Goal: Task Accomplishment & Management: Manage account settings

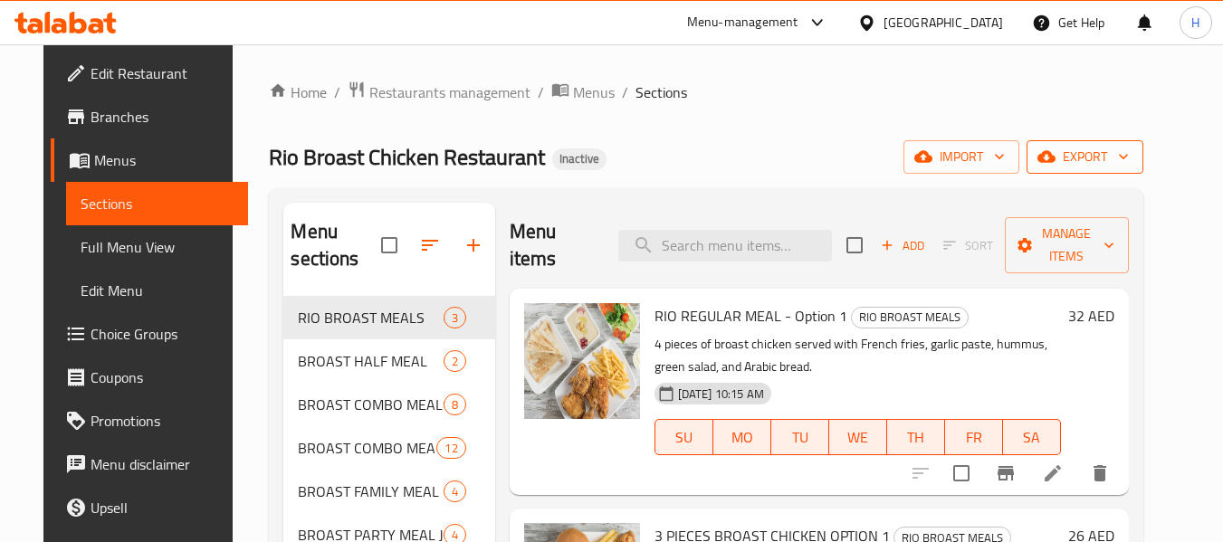
click at [1099, 167] on span "export" at bounding box center [1085, 157] width 88 height 23
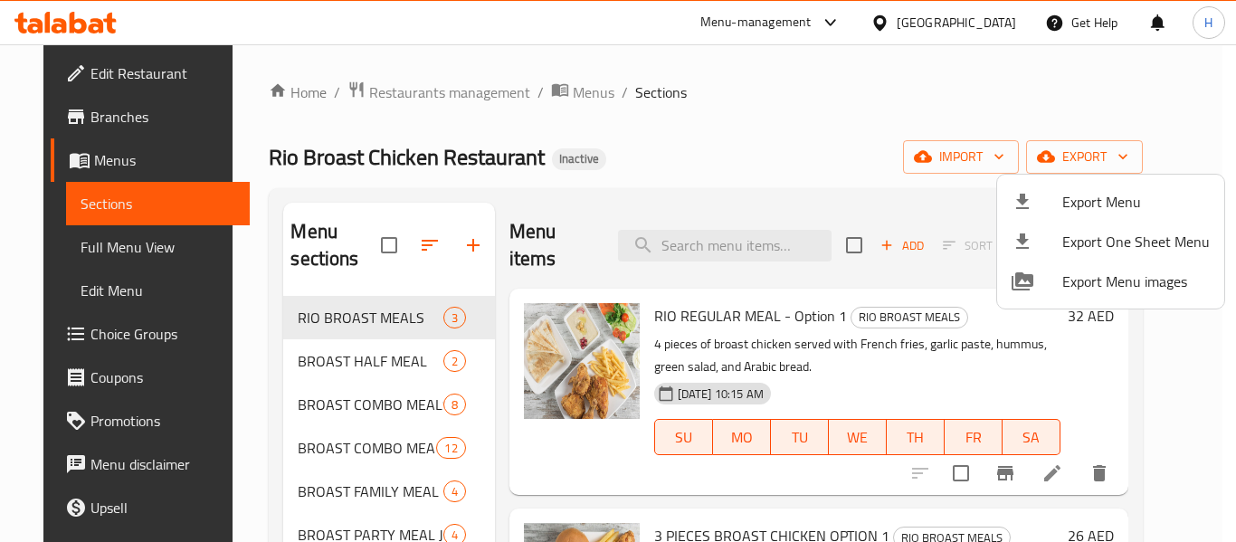
click at [1094, 213] on span "Export Menu" at bounding box center [1137, 202] width 148 height 22
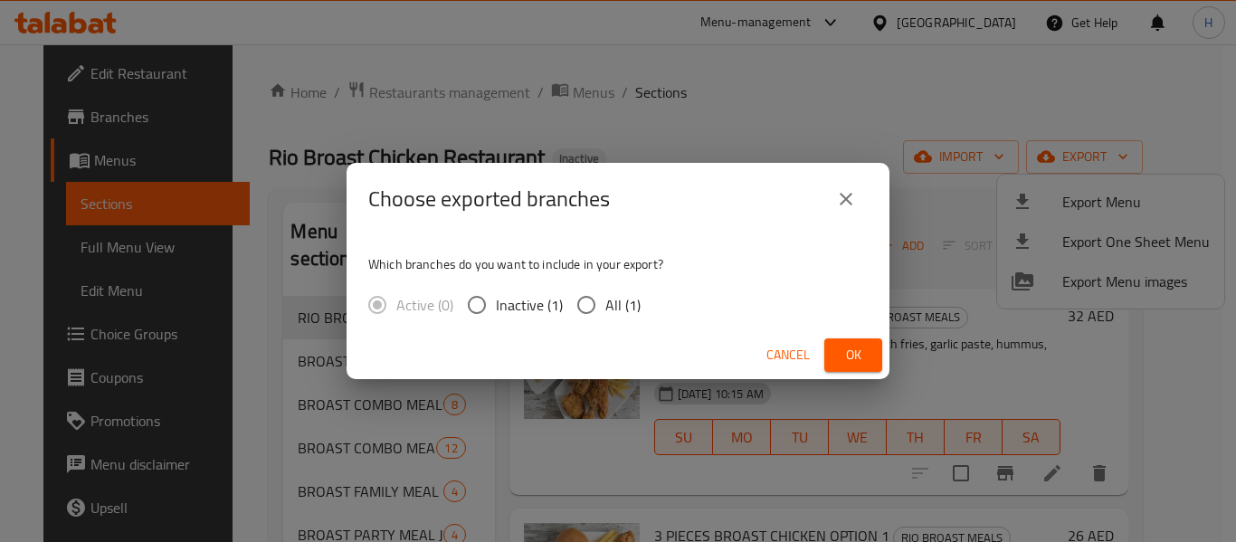
click at [586, 303] on input "All (1)" at bounding box center [587, 305] width 38 height 38
radio input "true"
click at [860, 362] on span "Ok" at bounding box center [853, 355] width 29 height 23
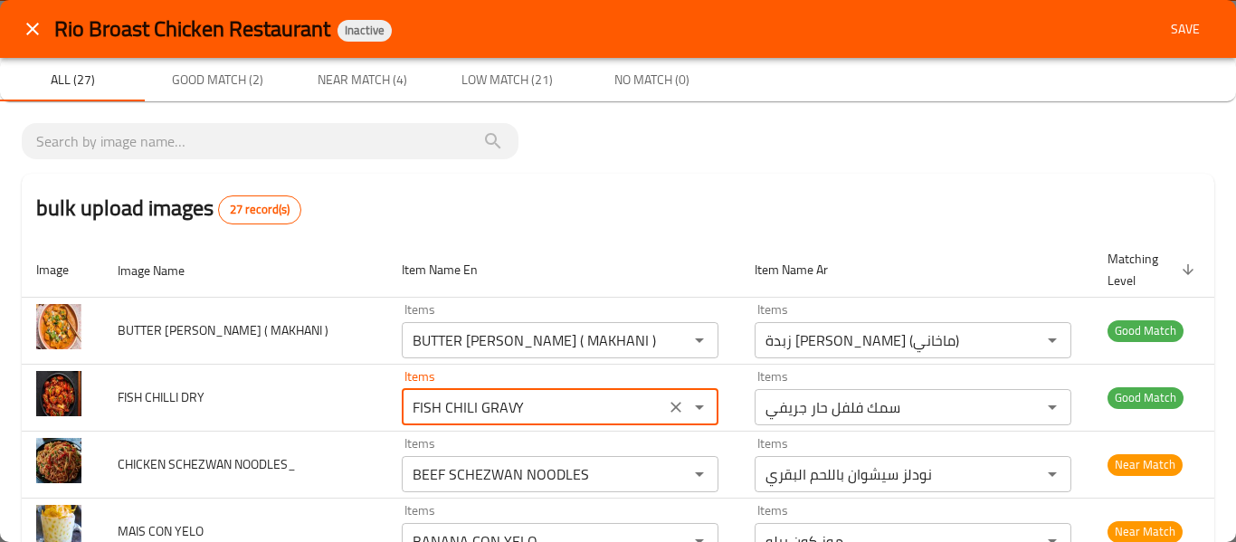
click at [32, 25] on icon "close" at bounding box center [33, 29] width 22 height 22
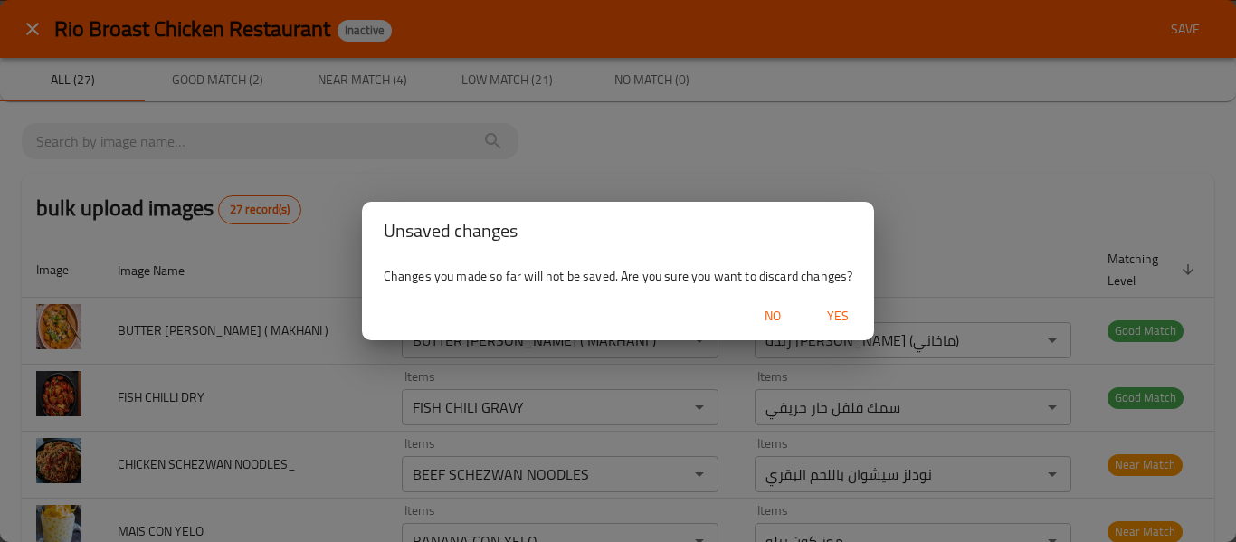
click at [828, 317] on span "Yes" at bounding box center [837, 316] width 43 height 23
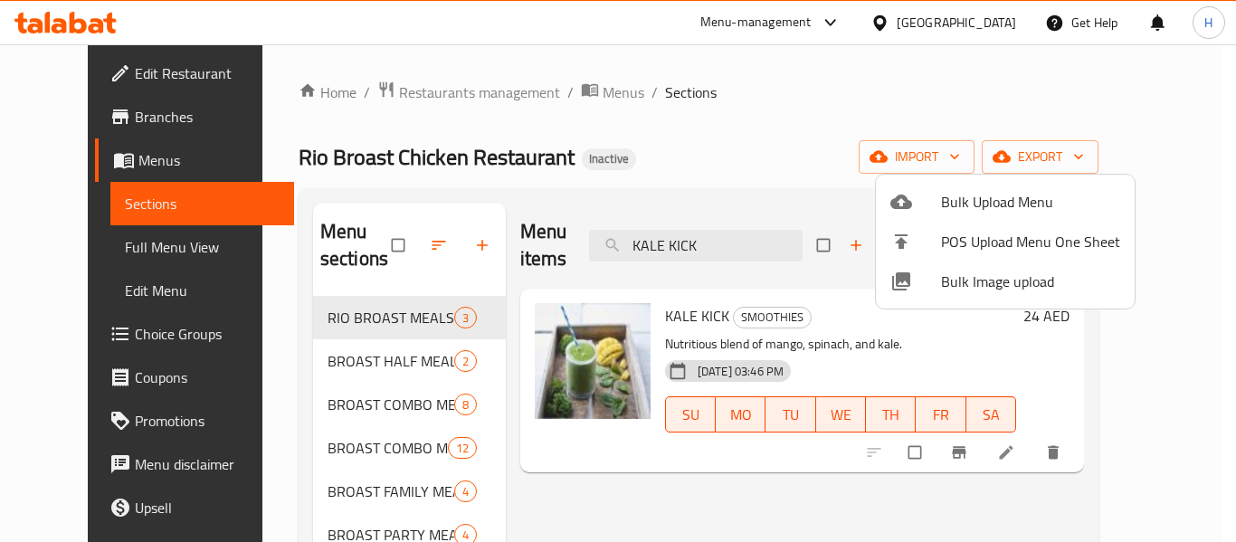
click at [261, 107] on div at bounding box center [618, 271] width 1236 height 542
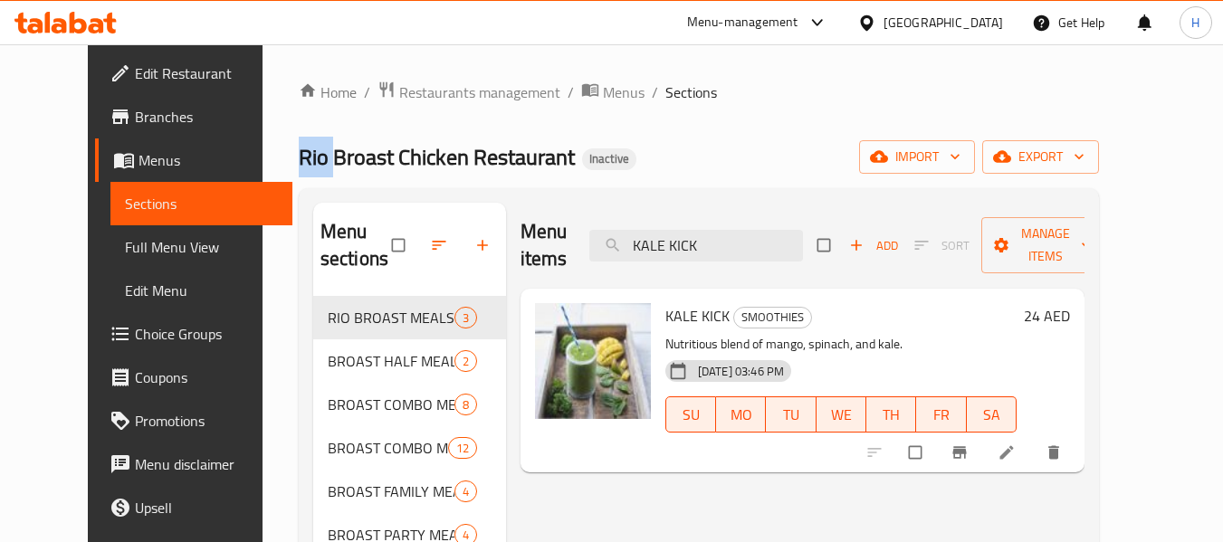
click at [299, 90] on link "Home" at bounding box center [328, 92] width 58 height 22
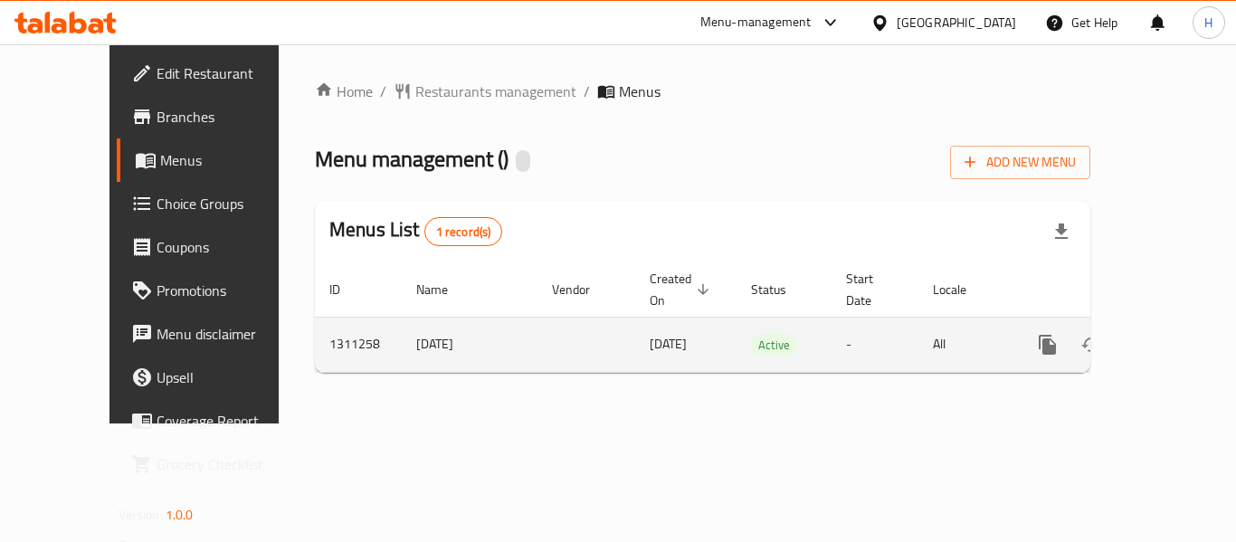
click at [1176, 329] on link "enhanced table" at bounding box center [1178, 344] width 43 height 43
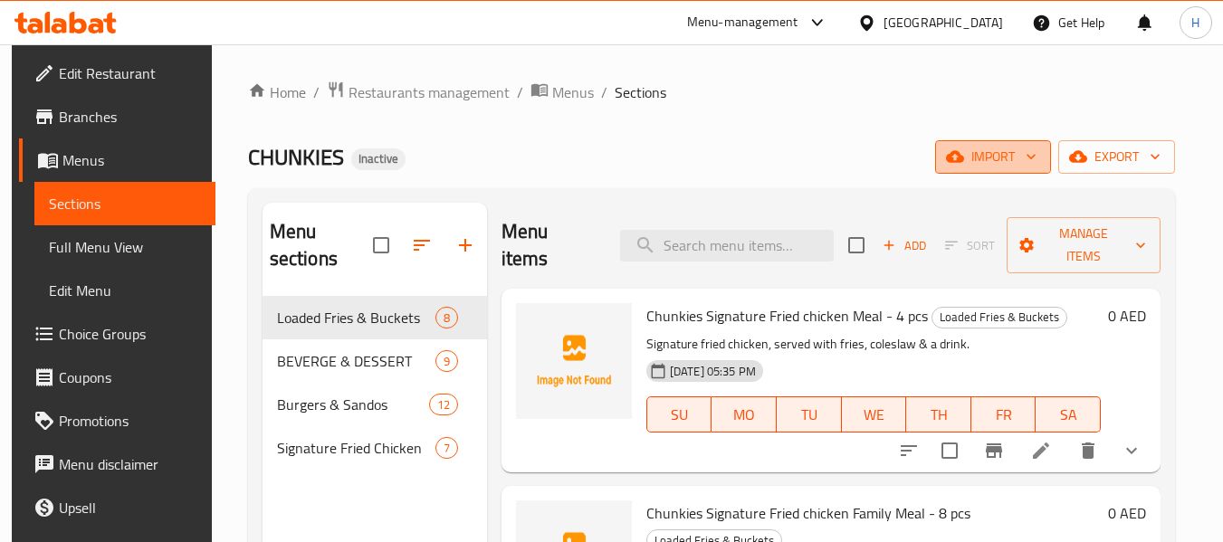
click at [1006, 150] on span "import" at bounding box center [992, 157] width 87 height 23
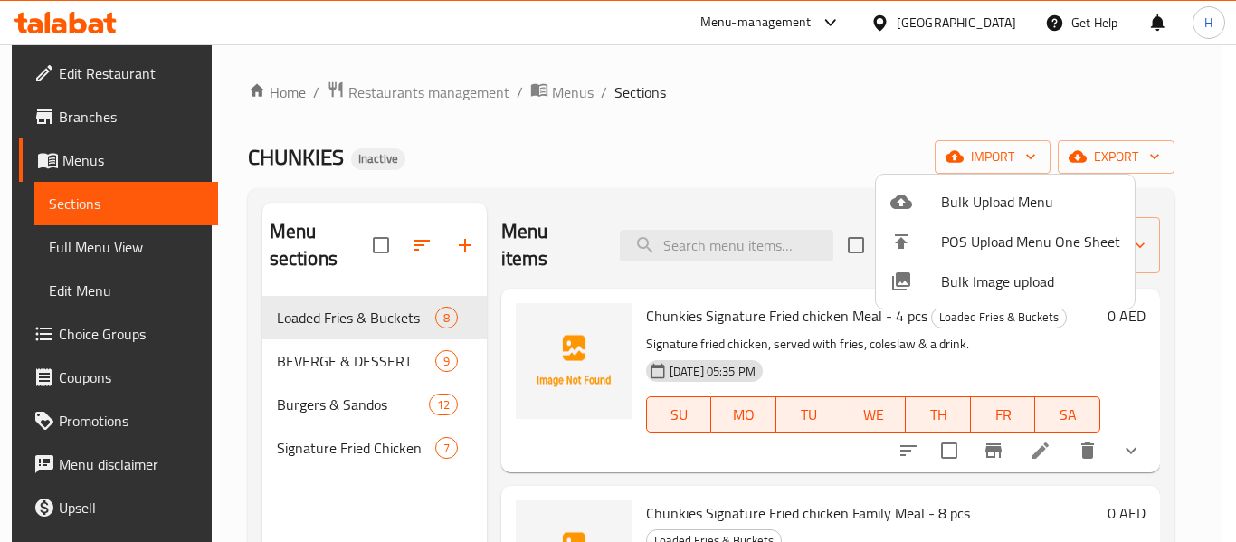
click at [997, 292] on span "Bulk Image upload" at bounding box center [1030, 282] width 179 height 22
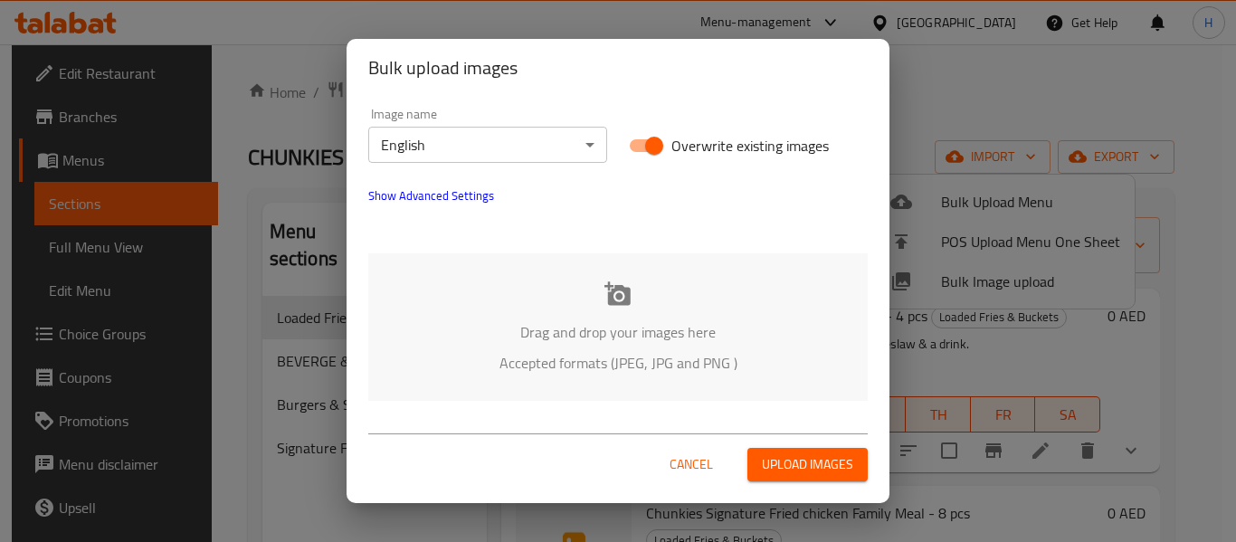
click at [621, 296] on icon at bounding box center [618, 293] width 26 height 24
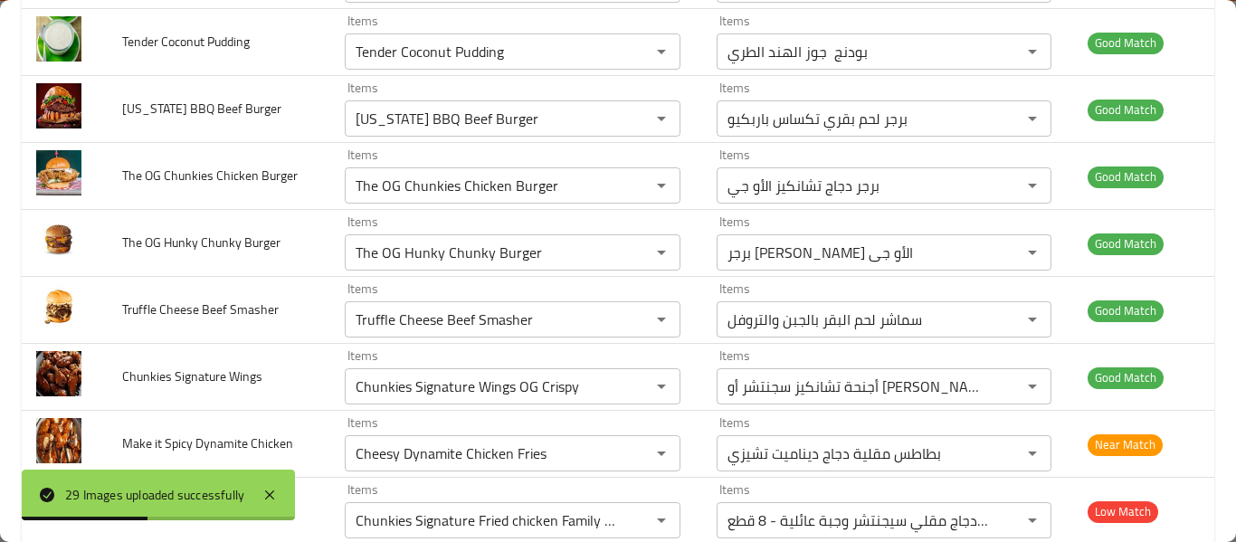
scroll to position [1713, 0]
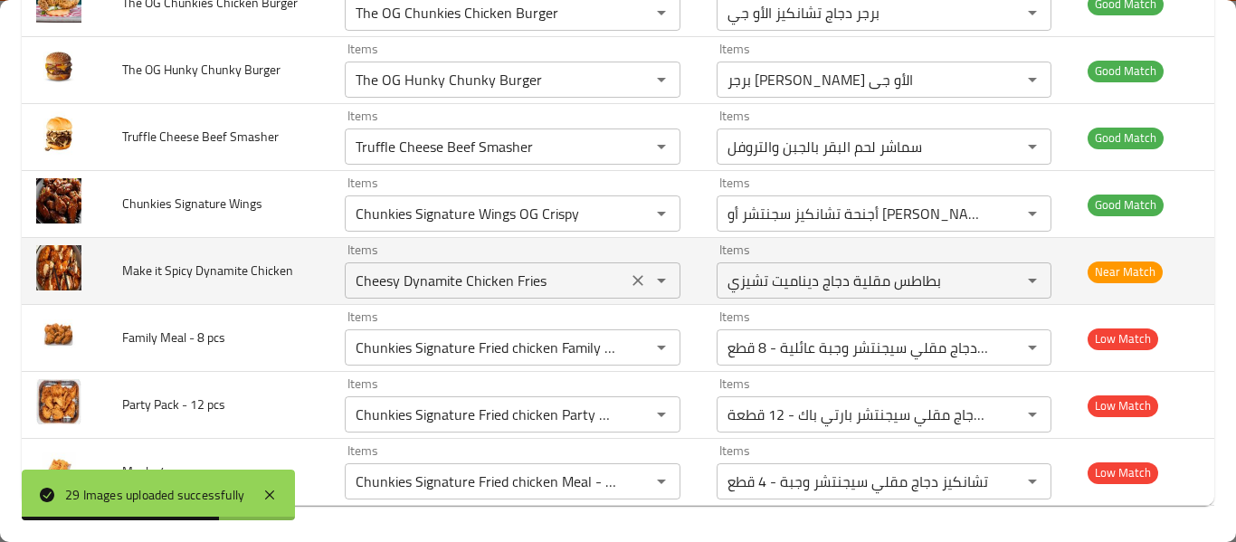
click at [362, 291] on Chicken "Cheesy Dynamite Chicken Fries" at bounding box center [486, 280] width 272 height 25
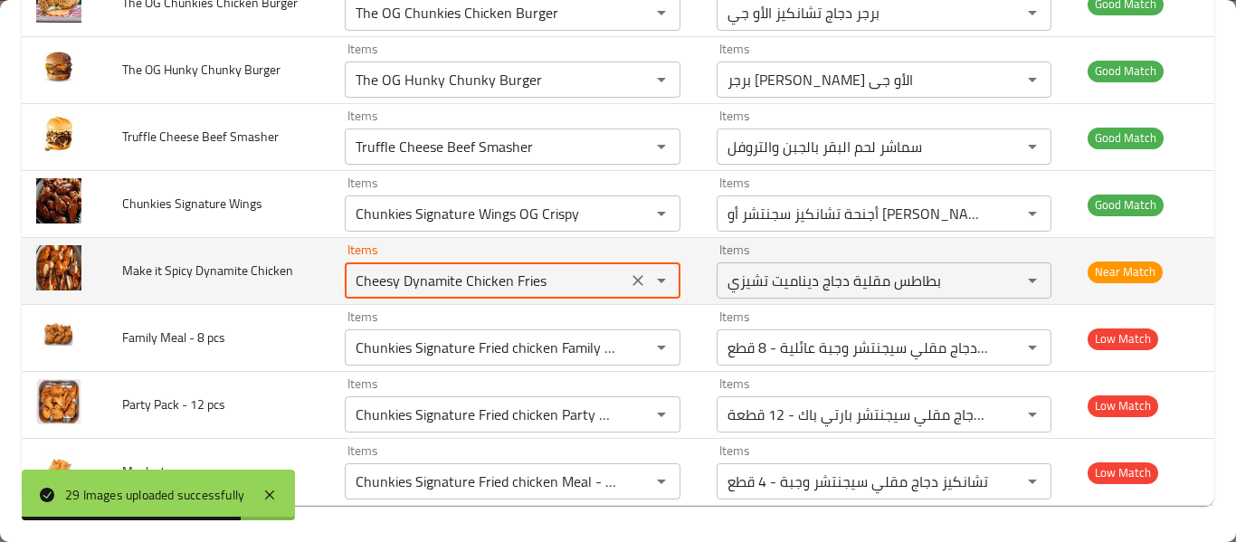
click at [394, 283] on Chicken "Cheesy Dynamite Chicken Fries" at bounding box center [486, 280] width 272 height 25
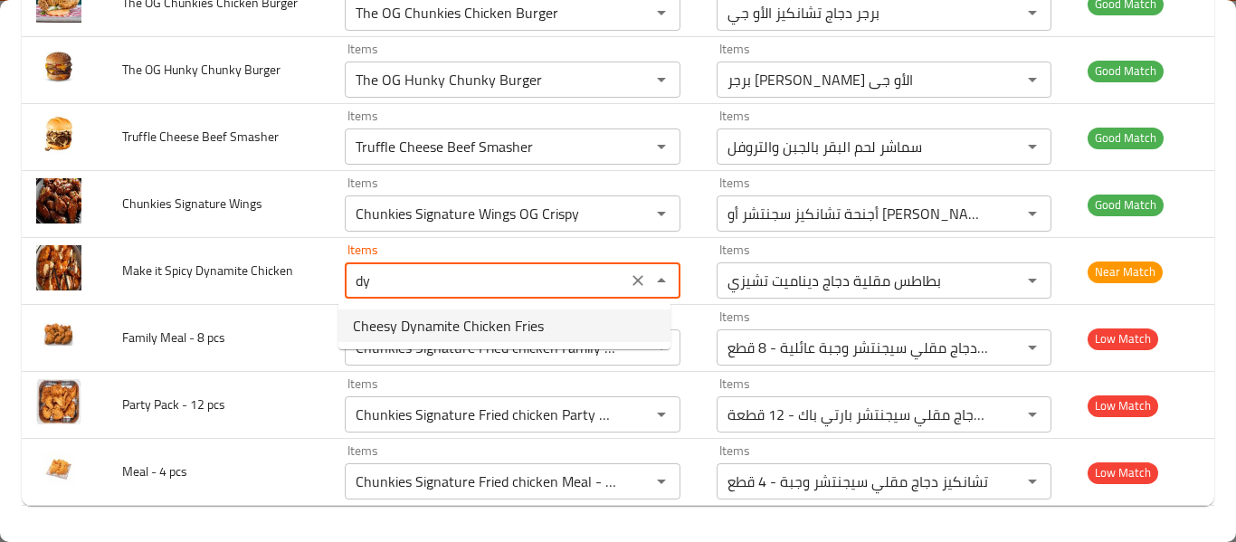
click at [484, 348] on Chicken-popup "Cheesy Dynamite Chicken Fries" at bounding box center [505, 325] width 332 height 47
click at [484, 339] on Chicken-option-0 "Cheesy Dynamite Chicken Fries" at bounding box center [505, 326] width 332 height 33
type Chicken "Cheesy Dynamite Chicken Fries"
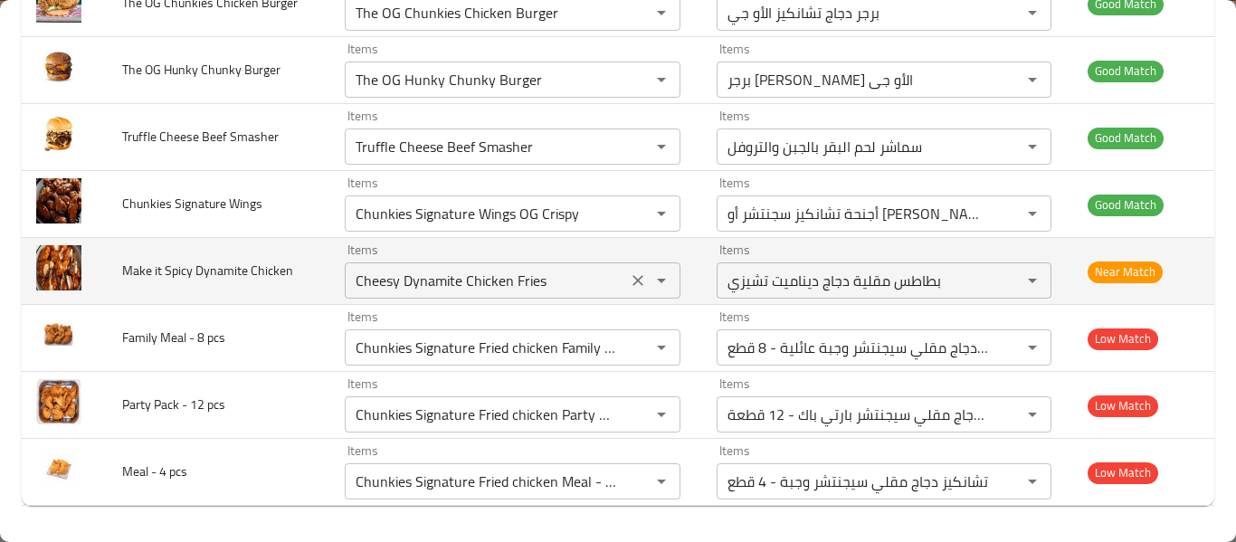
scroll to position [655, 0]
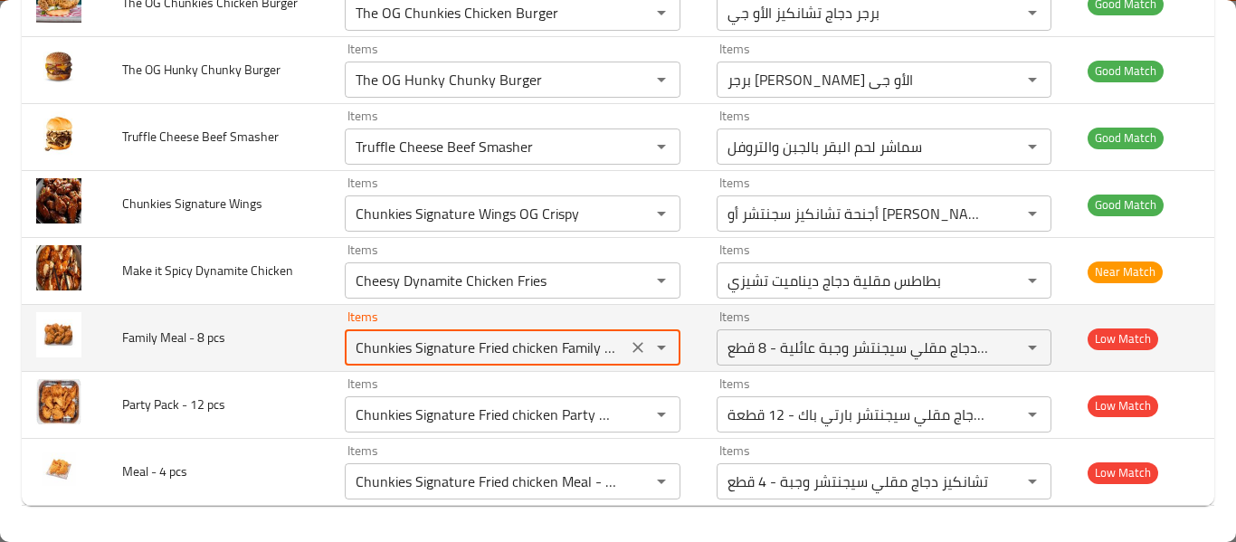
click at [420, 345] on pcs "Chunkies Signature Fried chicken Family Meal - 8 pcs" at bounding box center [486, 347] width 272 height 25
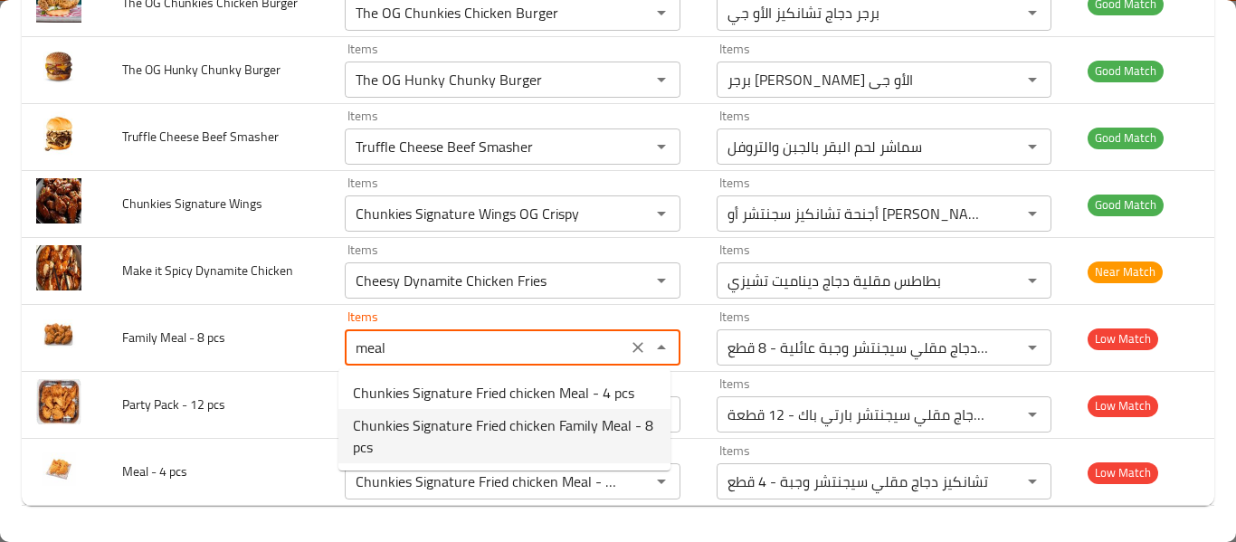
click at [522, 439] on span "Chunkies Signature Fried chicken Family Meal - 8 pcs" at bounding box center [504, 436] width 303 height 43
type pcs "Chunkies Signature Fried chicken Family Meal - 8 pcs"
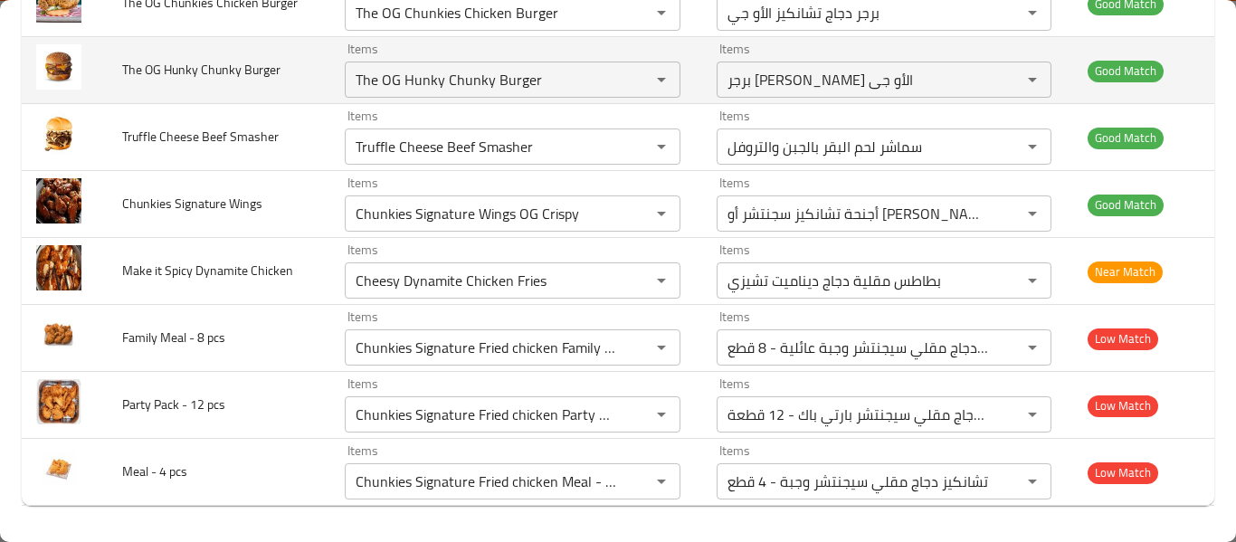
scroll to position [40, 0]
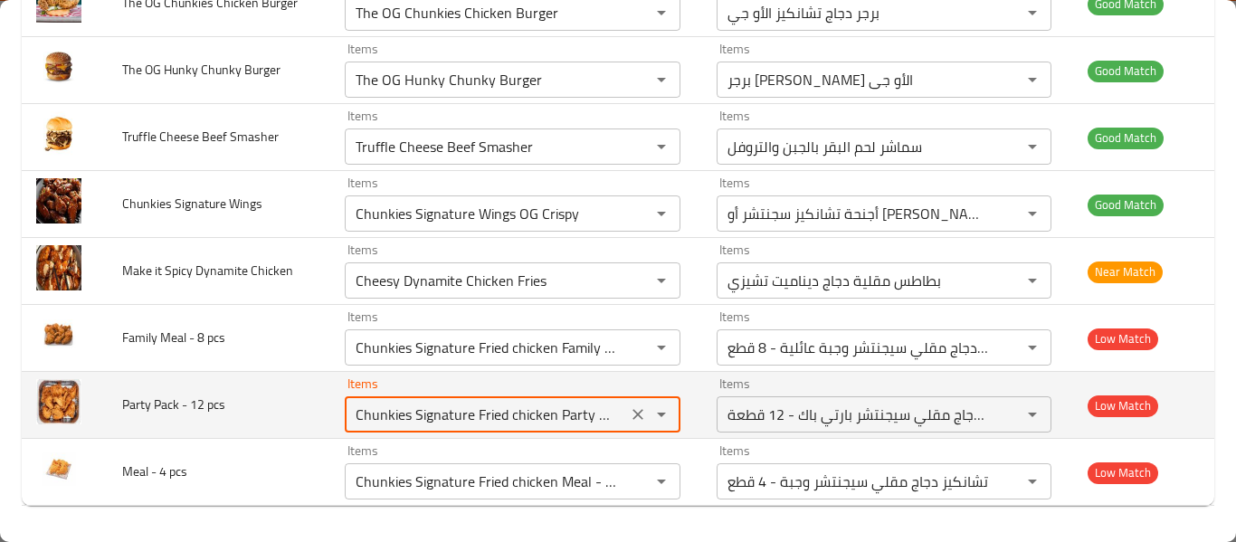
click at [483, 418] on pcs "Chunkies Signature Fried chicken Party Pack - 12 pcs" at bounding box center [486, 414] width 272 height 25
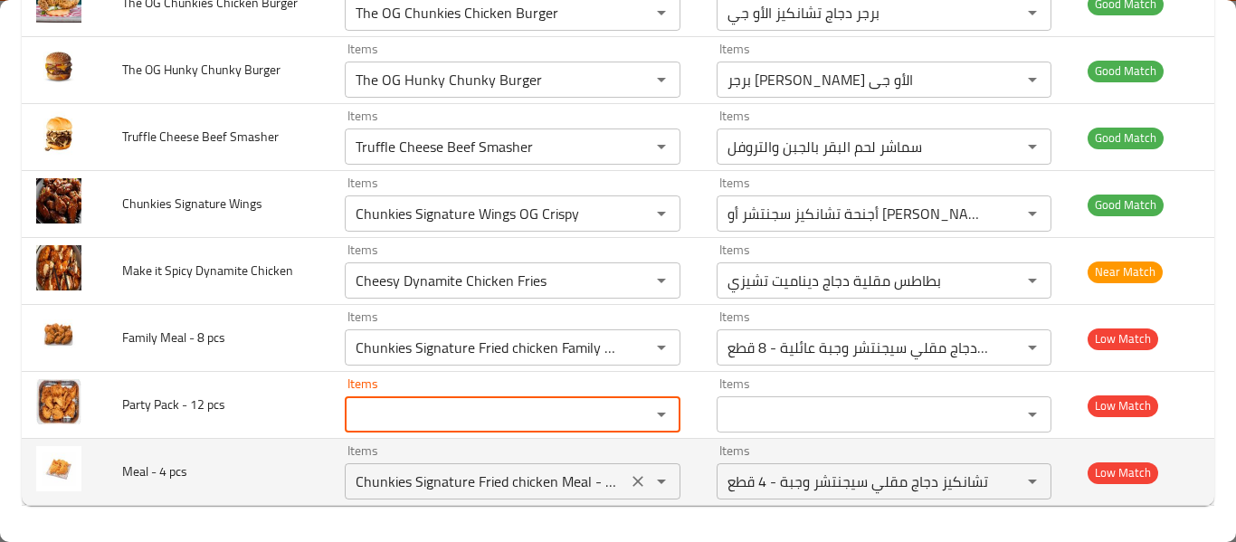
click at [497, 484] on pcs "Chunkies Signature Fried chicken Meal - 4 pcs" at bounding box center [486, 481] width 272 height 25
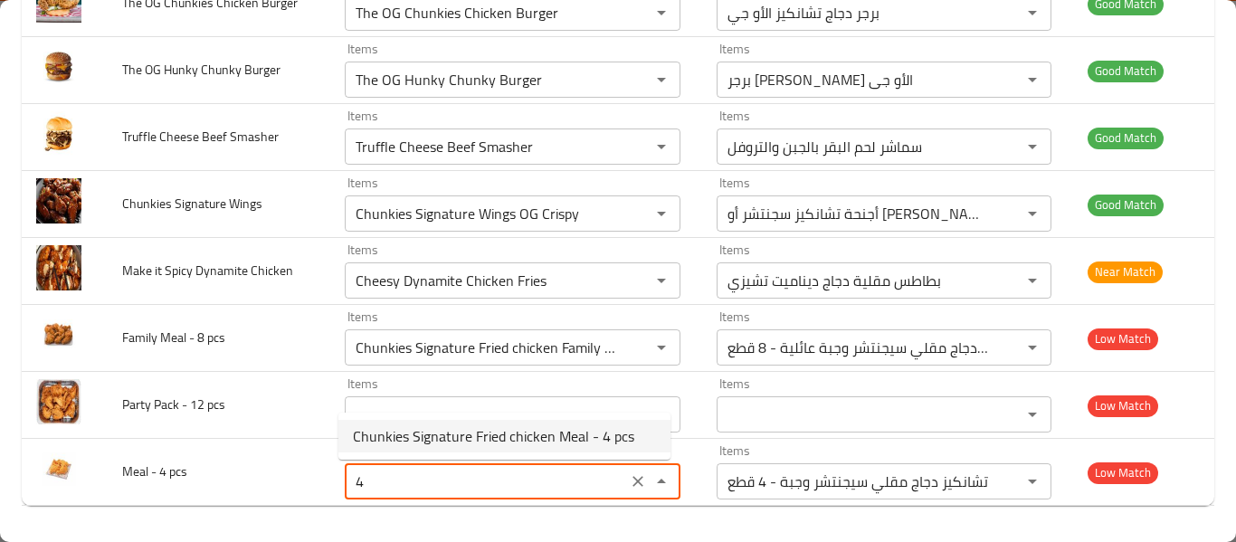
click at [484, 439] on span "Chunkies Signature Fried chicken Meal - 4 pcs" at bounding box center [493, 436] width 281 height 22
type pcs "Chunkies Signature Fried chicken Meal - 4 pcs"
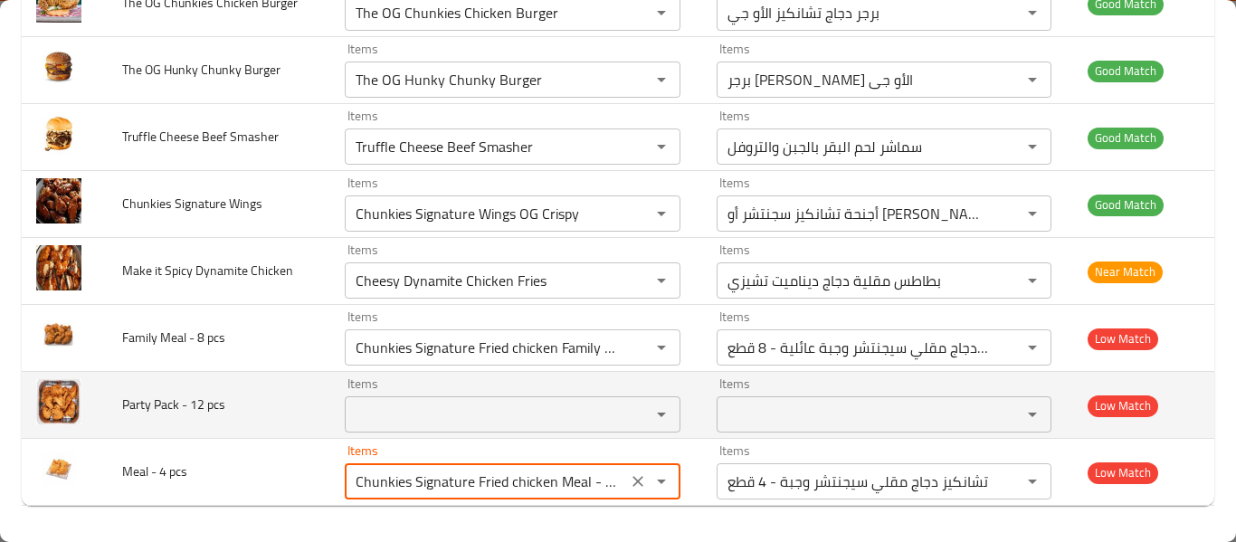
click at [377, 424] on pcs "Items" at bounding box center [486, 414] width 272 height 25
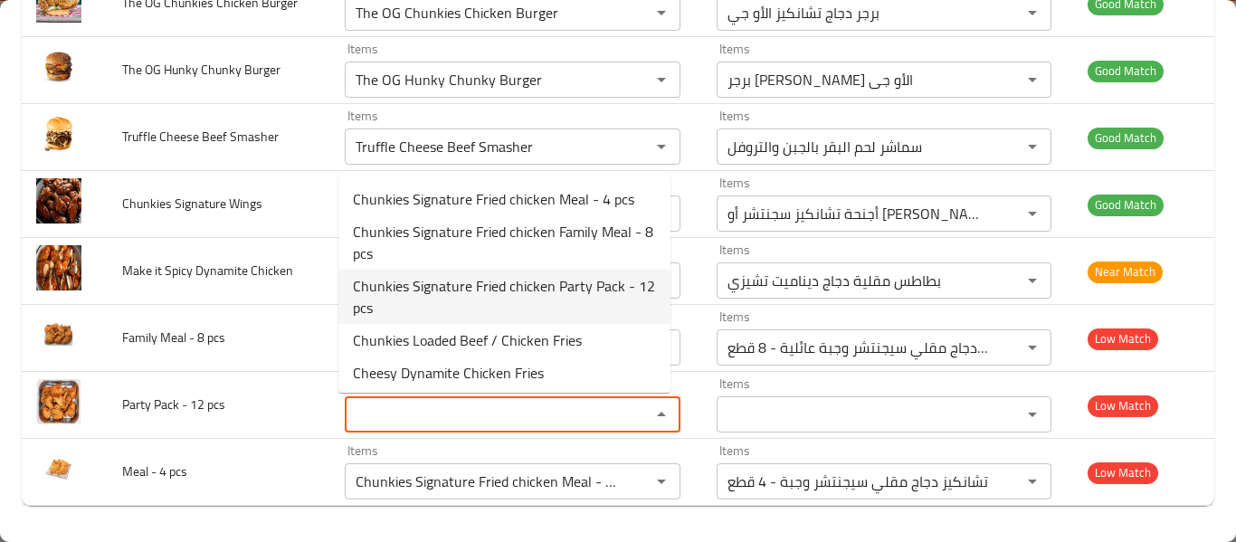
click at [571, 306] on span "Chunkies Signature Fried chicken Party Pack - 12 pcs" at bounding box center [504, 296] width 303 height 43
type pcs "Chunkies Signature Fried chicken Party Pack - 12 pcs"
type pcs-ar "تشانكيز دجاج مقلي سيجنتشر بارتي باك - 12 قطعة"
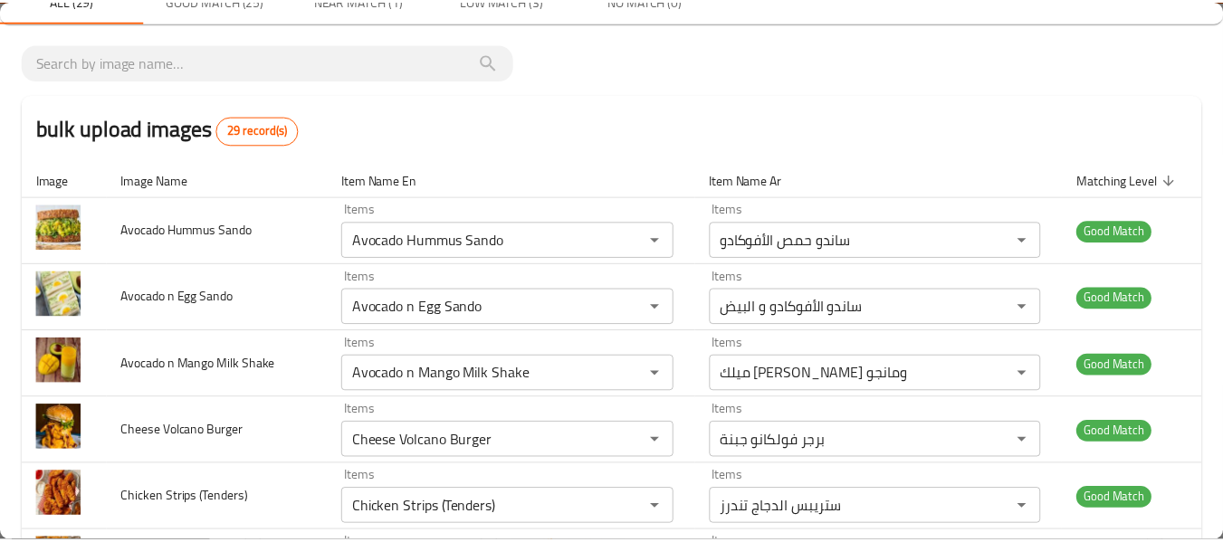
scroll to position [0, 0]
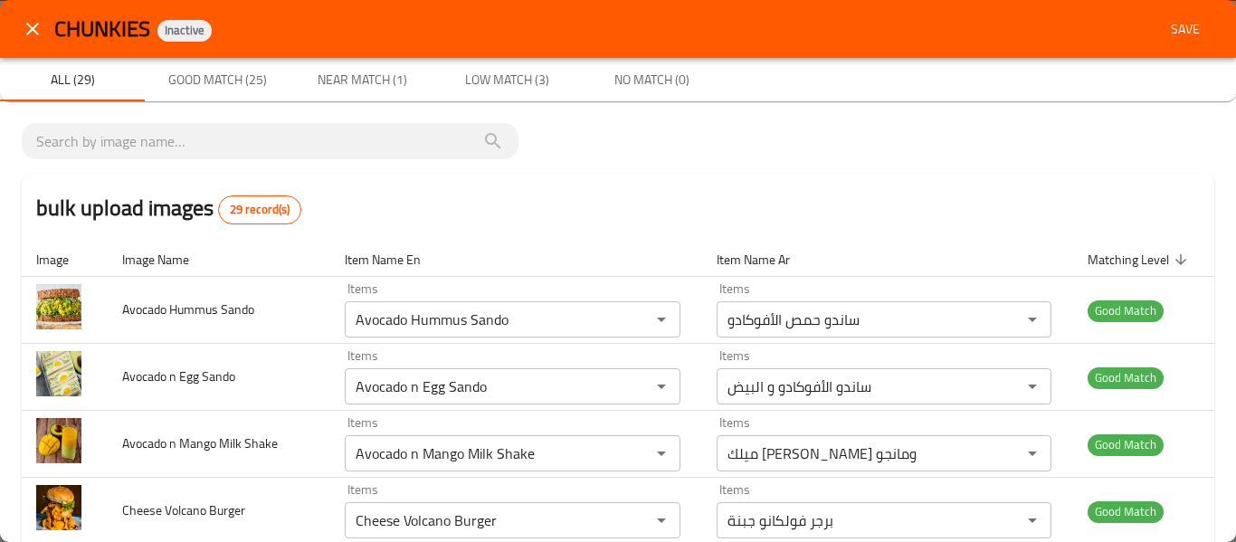
click at [1164, 33] on span "Save" at bounding box center [1185, 29] width 43 height 23
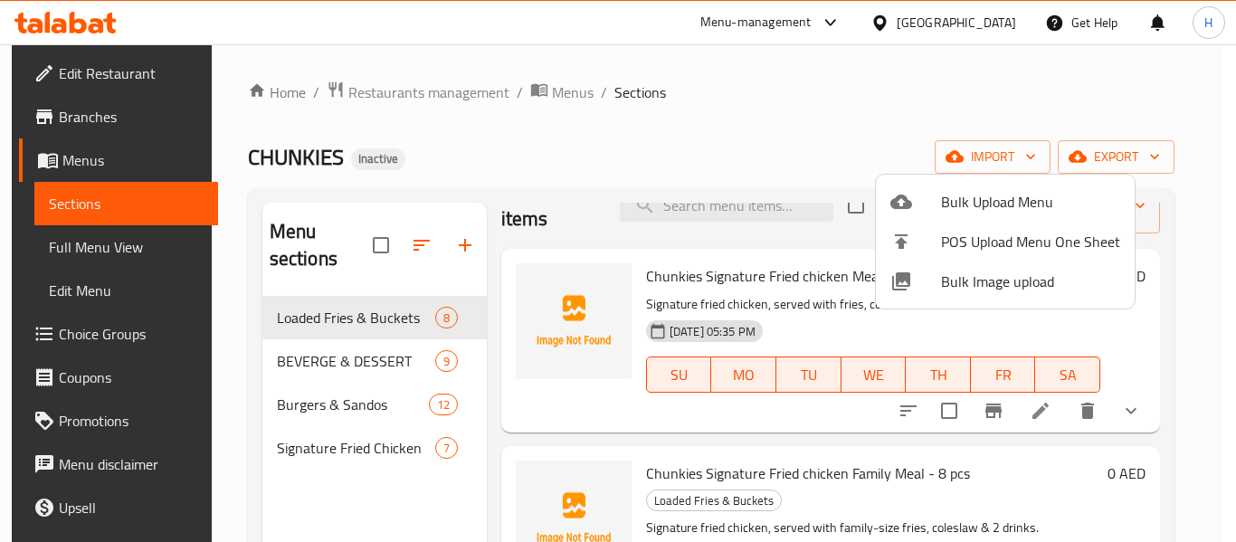
click at [720, 226] on div at bounding box center [618, 271] width 1236 height 542
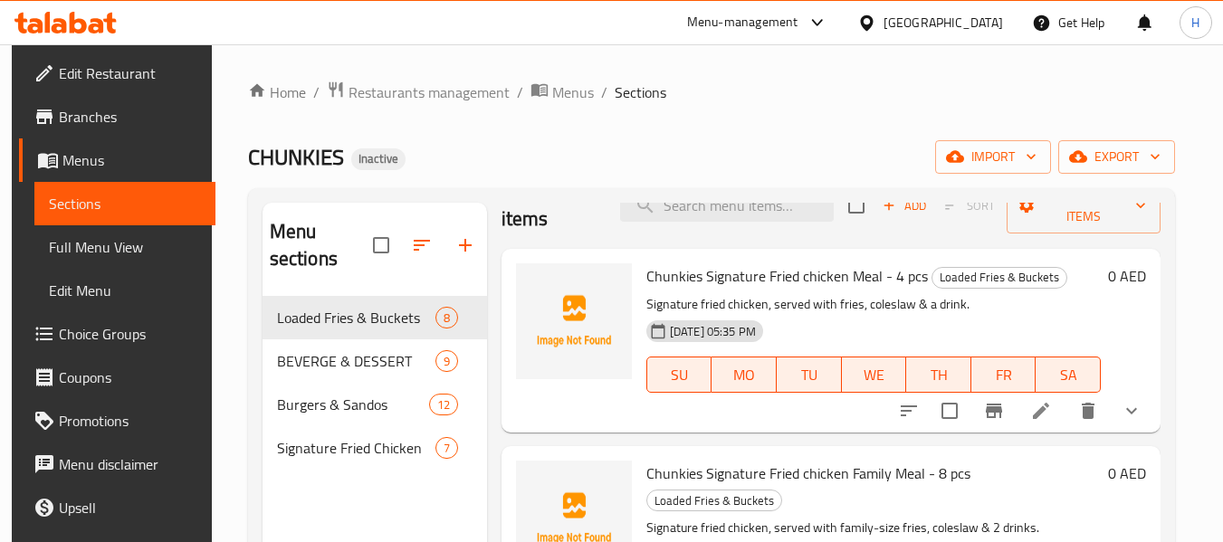
click at [701, 200] on div "Menu sections Loaded Fries & Buckets 8 BEVERGE & DESSERT 9 Burgers & Sandos 12 …" at bounding box center [711, 473] width 927 height 571
click at [701, 206] on input "search" at bounding box center [727, 206] width 214 height 32
paste input "The OG Hunky Chunky Burger"
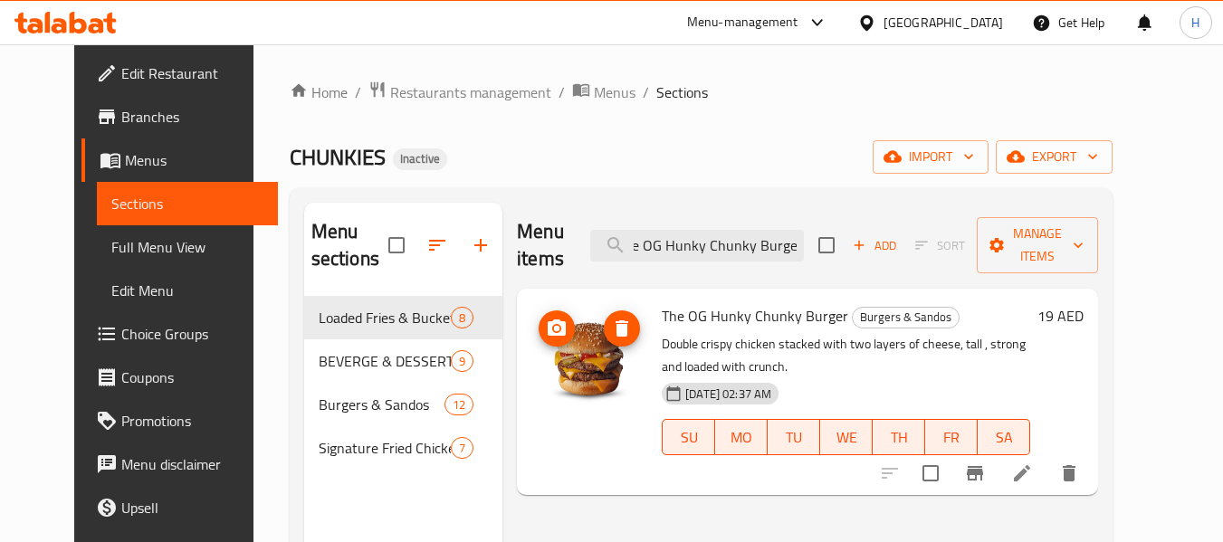
type input "The OG Hunky Chunky Burger"
click at [684, 302] on span "The OG Hunky Chunky Burger" at bounding box center [755, 315] width 186 height 27
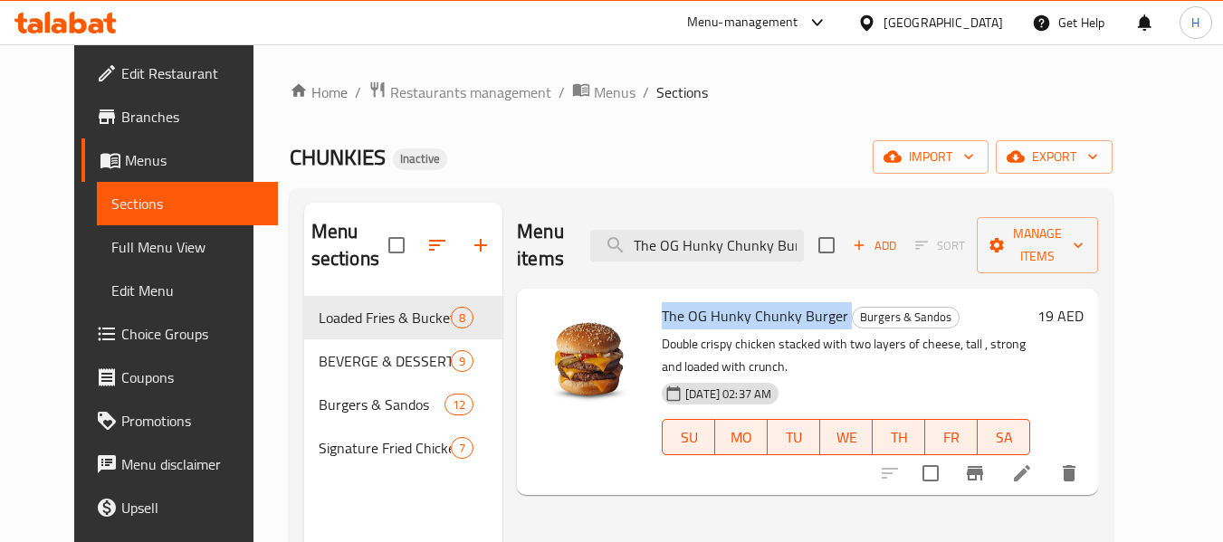
click at [684, 302] on span "The OG Hunky Chunky Burger" at bounding box center [755, 315] width 186 height 27
copy h6 "The OG Hunky Chunky Burger"
click at [1091, 452] on button "delete" at bounding box center [1068, 473] width 43 height 43
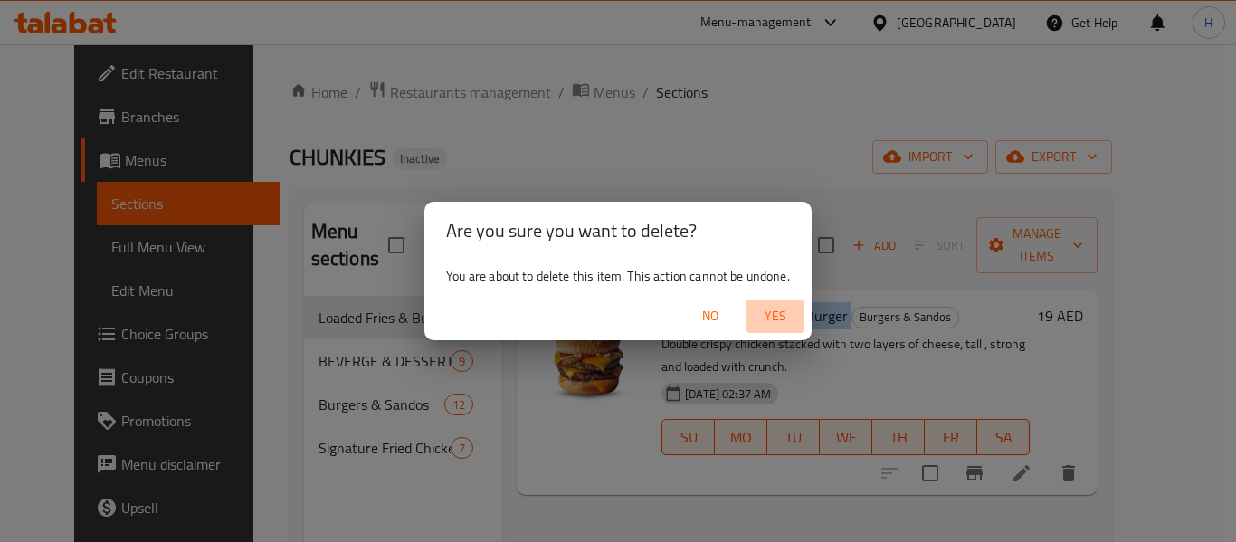
click at [790, 315] on span "Yes" at bounding box center [775, 316] width 43 height 23
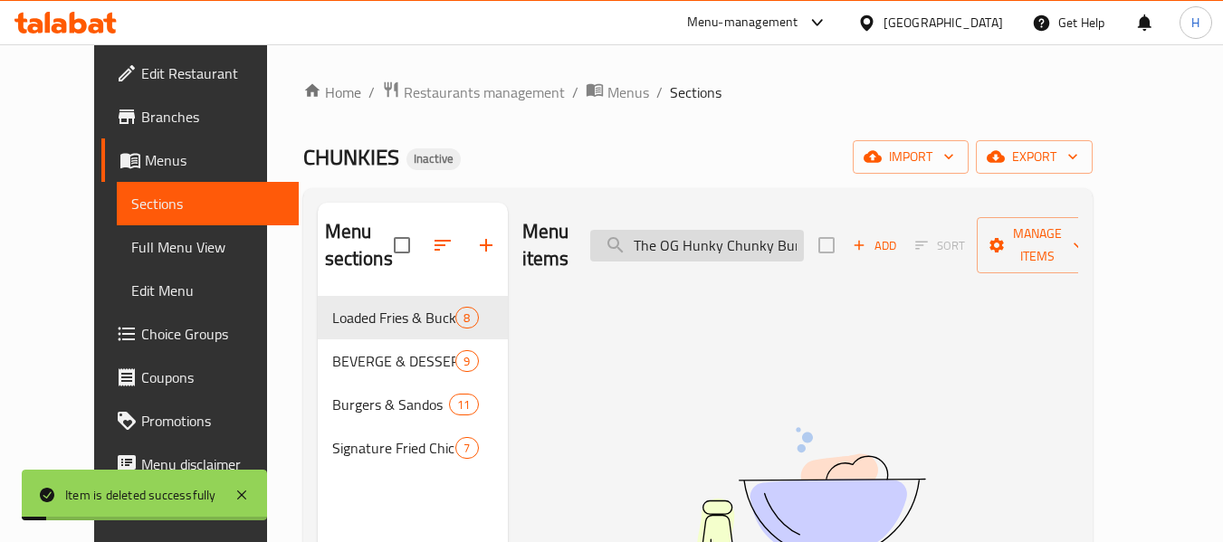
click at [775, 237] on input "The OG Hunky Chunky Burger" at bounding box center [697, 246] width 214 height 32
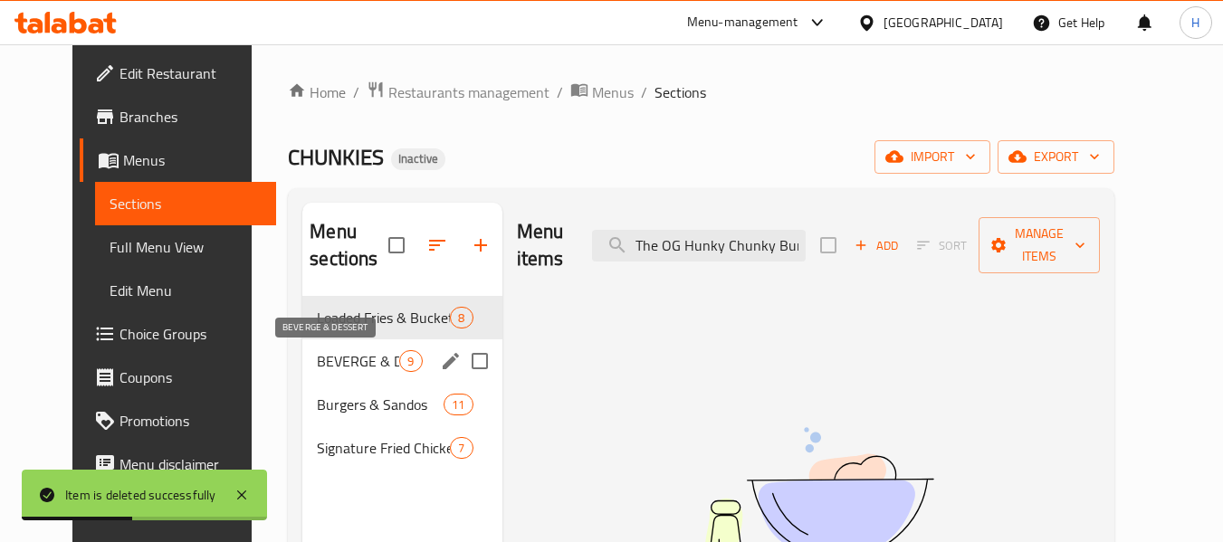
click at [360, 358] on span "BEVERGE & DESSERT" at bounding box center [358, 361] width 82 height 22
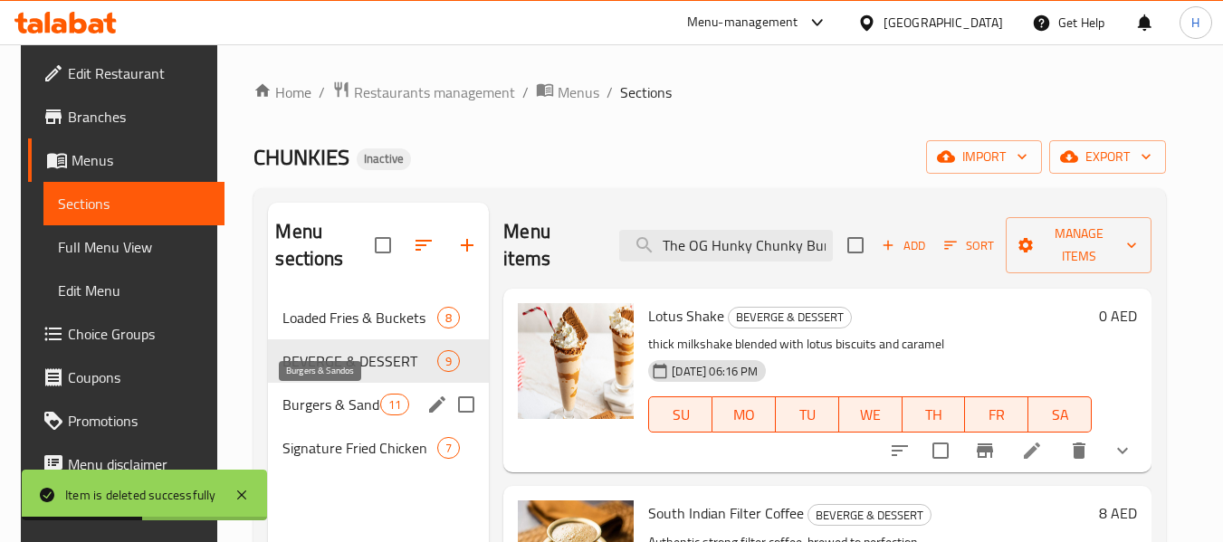
click at [343, 401] on span "Burgers & Sandos" at bounding box center [331, 405] width 98 height 22
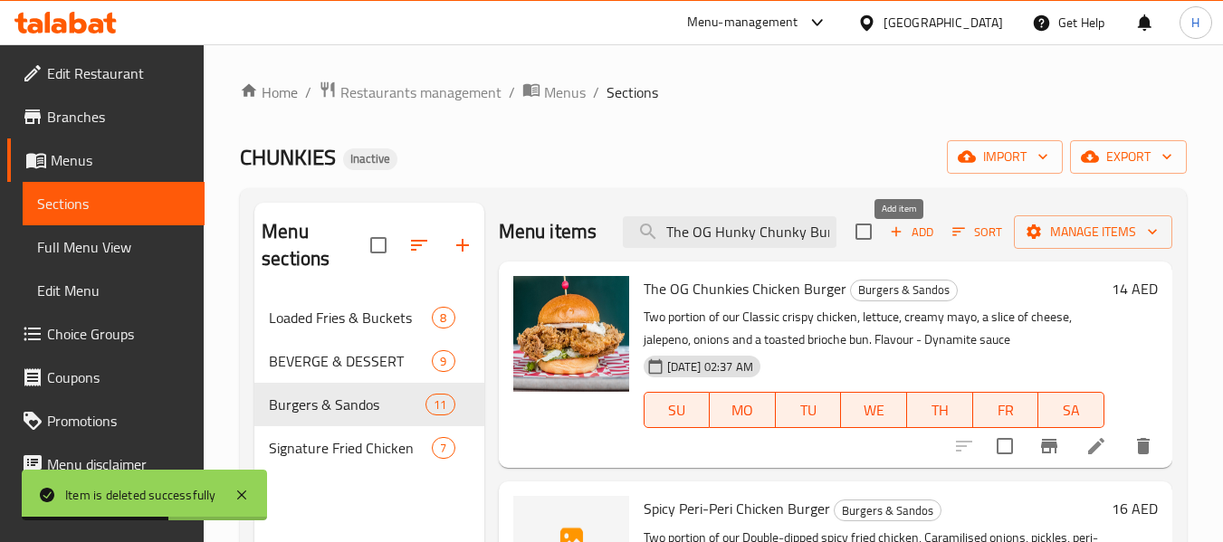
click at [913, 243] on span "Add" at bounding box center [911, 232] width 49 height 21
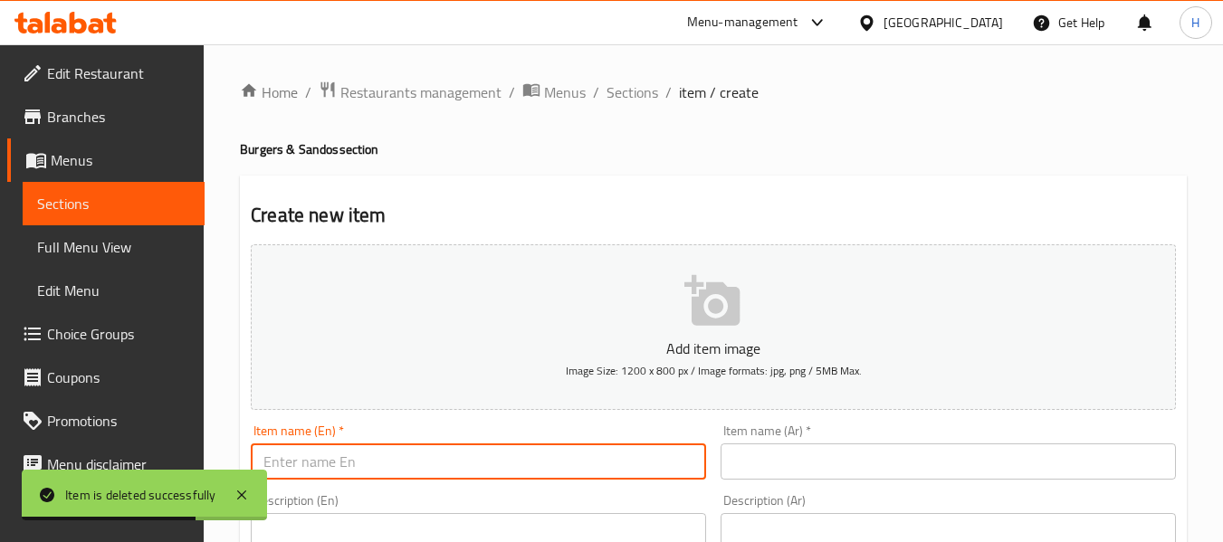
click at [393, 471] on input "text" at bounding box center [478, 462] width 455 height 36
paste input "The OG Hunky Chunky Burger"
type input "The OG Hunky Chunky Burger"
click at [797, 453] on input "text" at bounding box center [947, 462] width 455 height 36
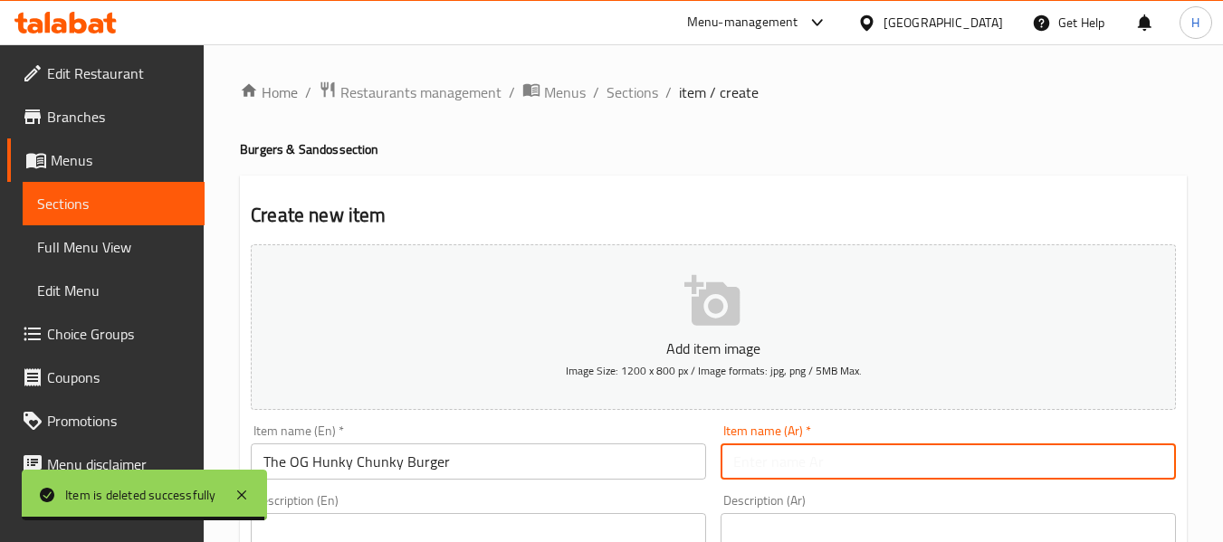
paste input "برجر [PERSON_NAME] الأو جى"
type input "برجر [PERSON_NAME] الأو جى"
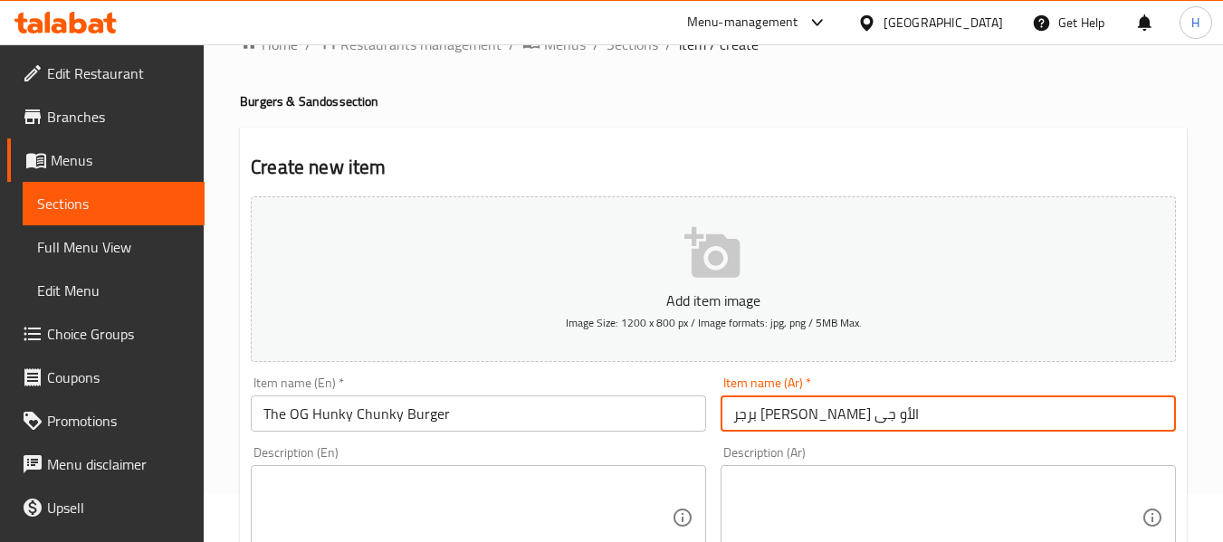
scroll to position [181, 0]
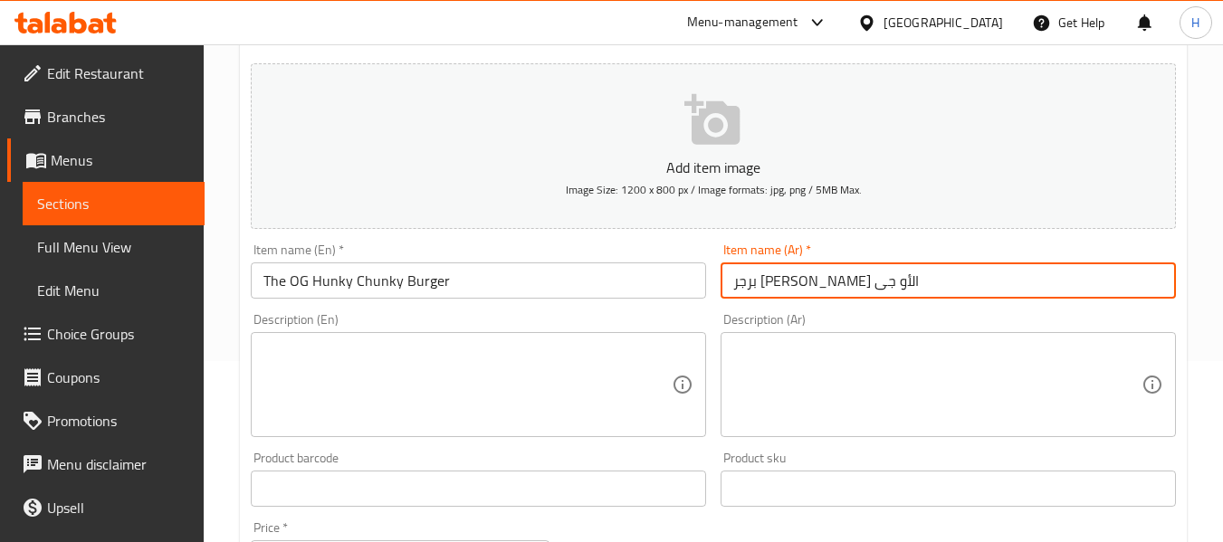
click at [833, 396] on textarea at bounding box center [937, 385] width 408 height 86
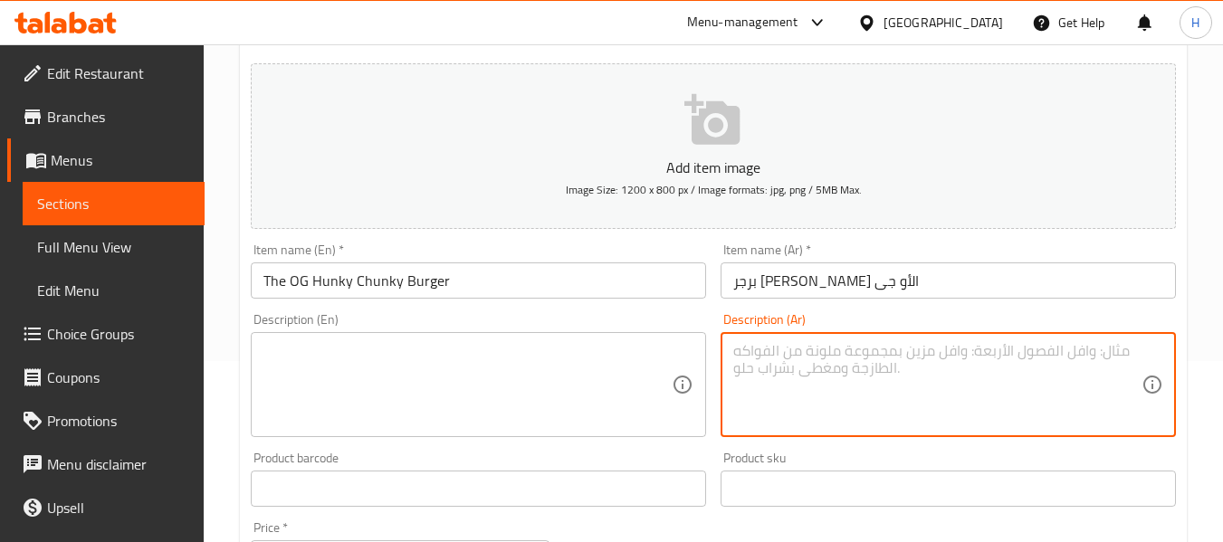
paste textarea "دجاج مقرمش دوبل مكدس بطبقتين من الجبن، طويل، قوي ومحمل بالكرانش."
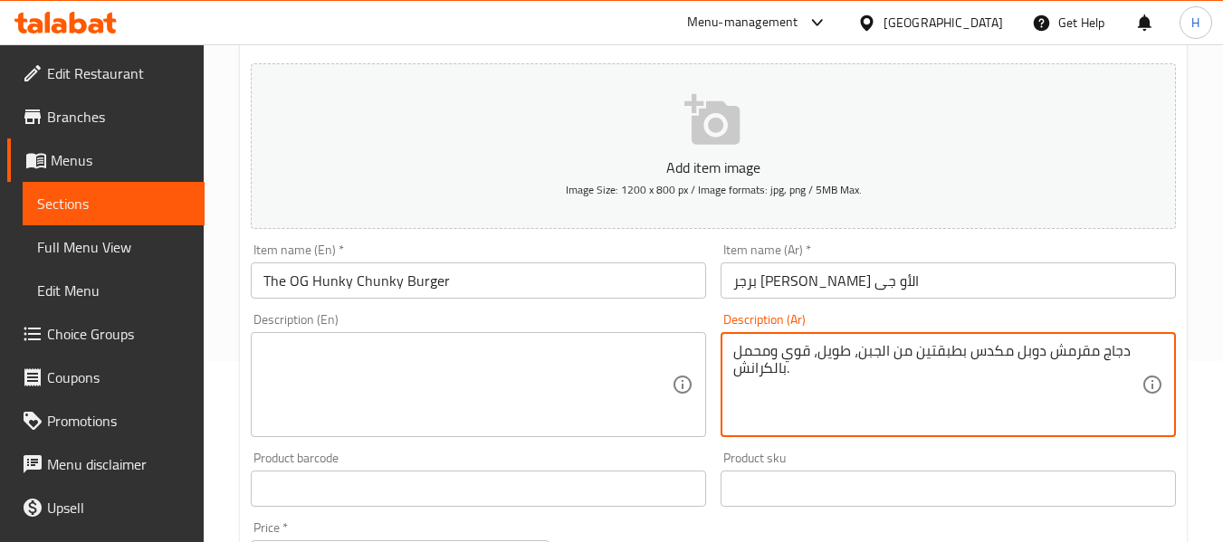
type textarea "دجاج مقرمش دوبل مكدس بطبقتين من الجبن، طويل، قوي ومحمل بالكرانش."
click at [295, 345] on textarea at bounding box center [467, 385] width 408 height 86
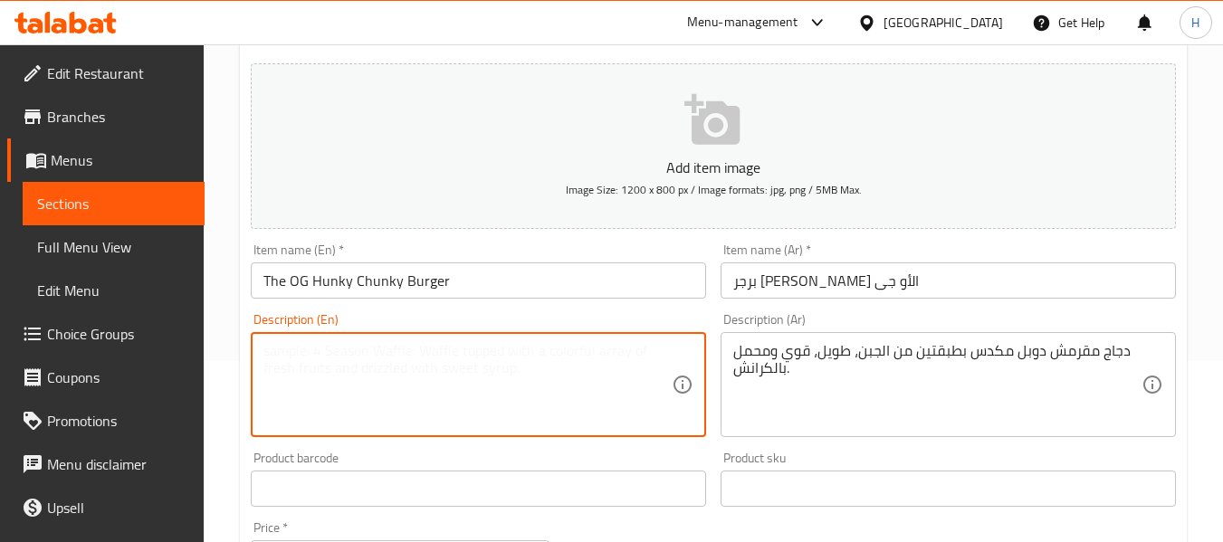
paste textarea "Double crispy chicken stacked with two layers of cheese, tall , strong and load…"
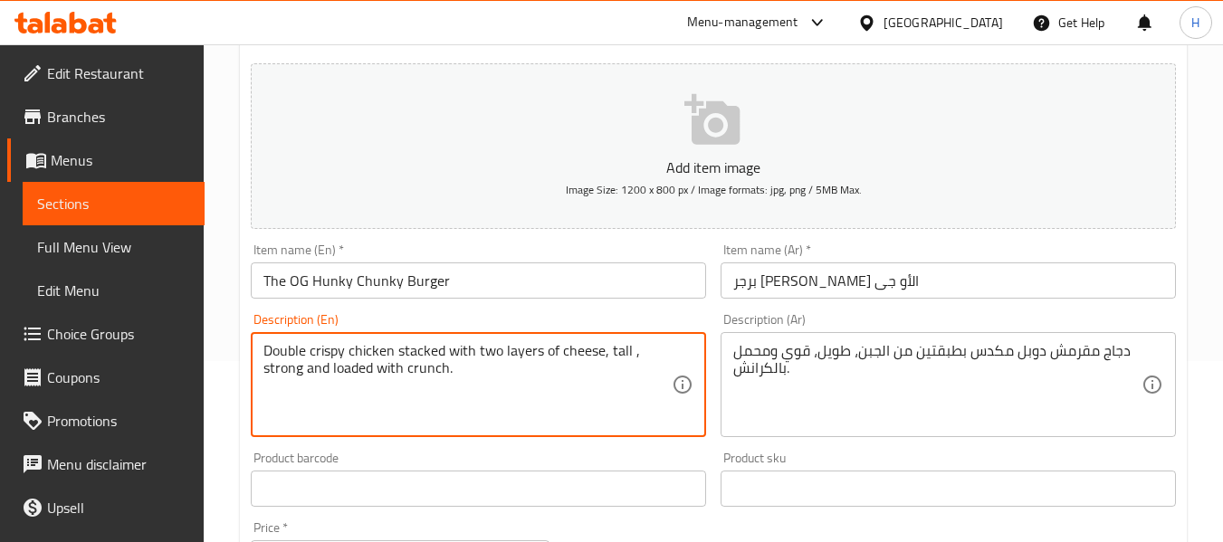
type textarea "Double crispy chicken stacked with two layers of cheese, tall , strong and load…"
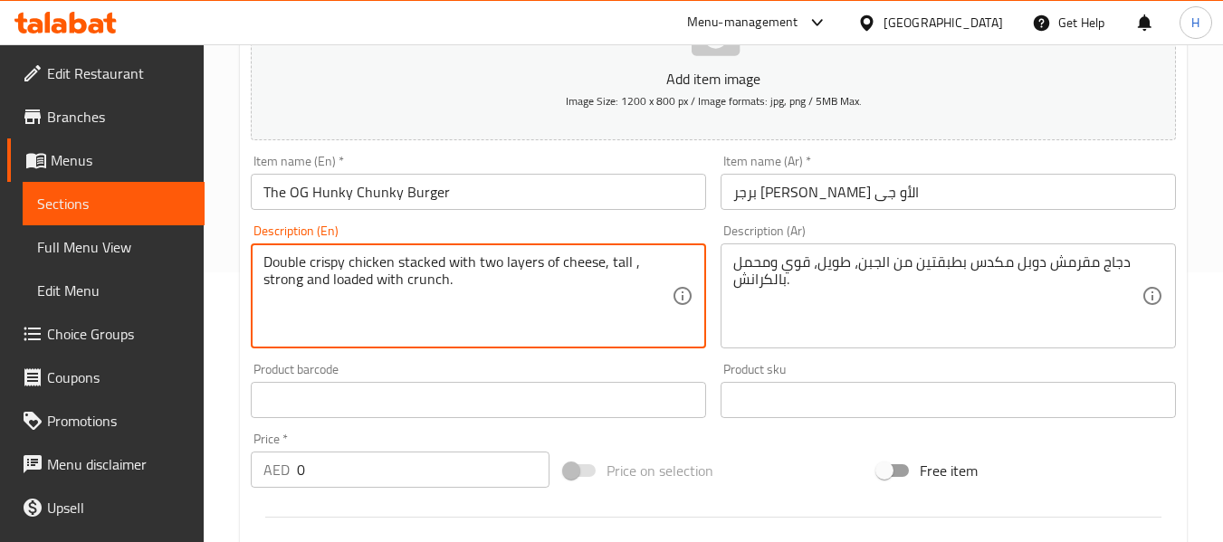
scroll to position [453, 0]
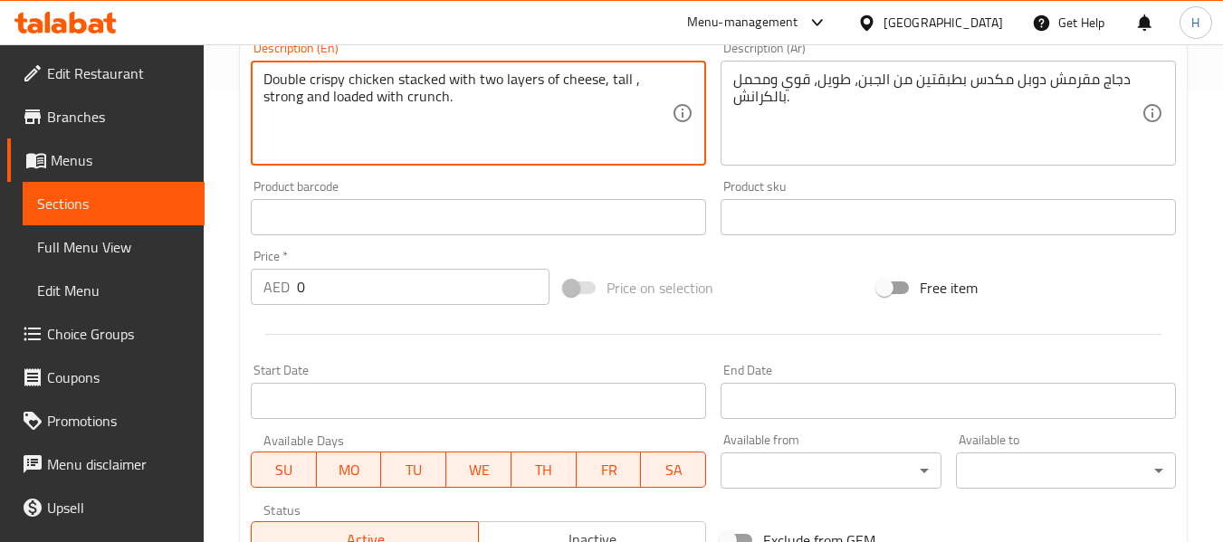
click at [335, 282] on input "0" at bounding box center [423, 287] width 253 height 36
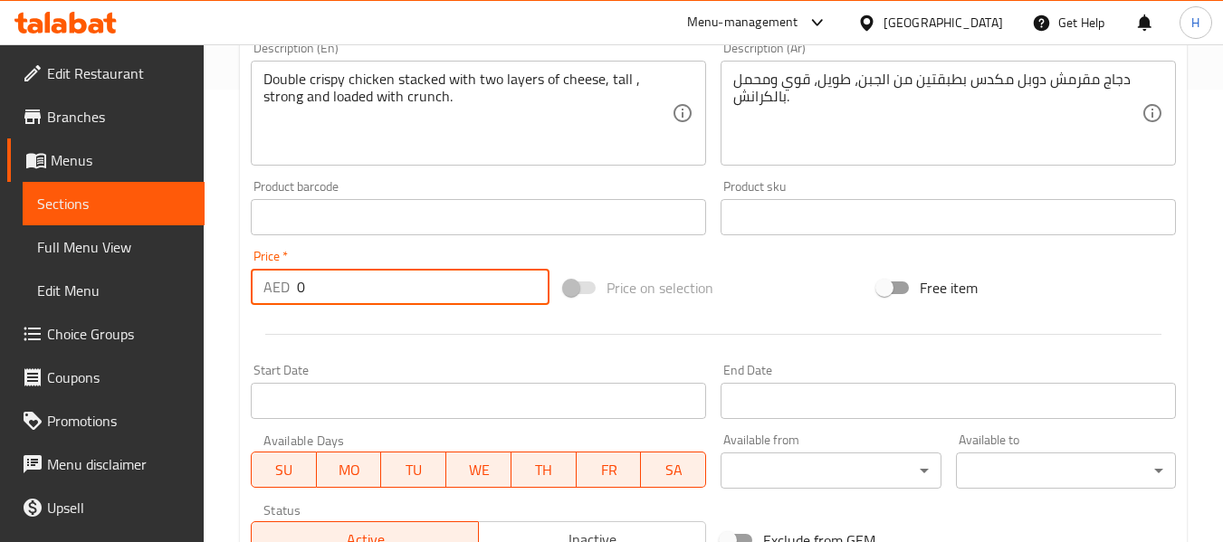
paste input "19"
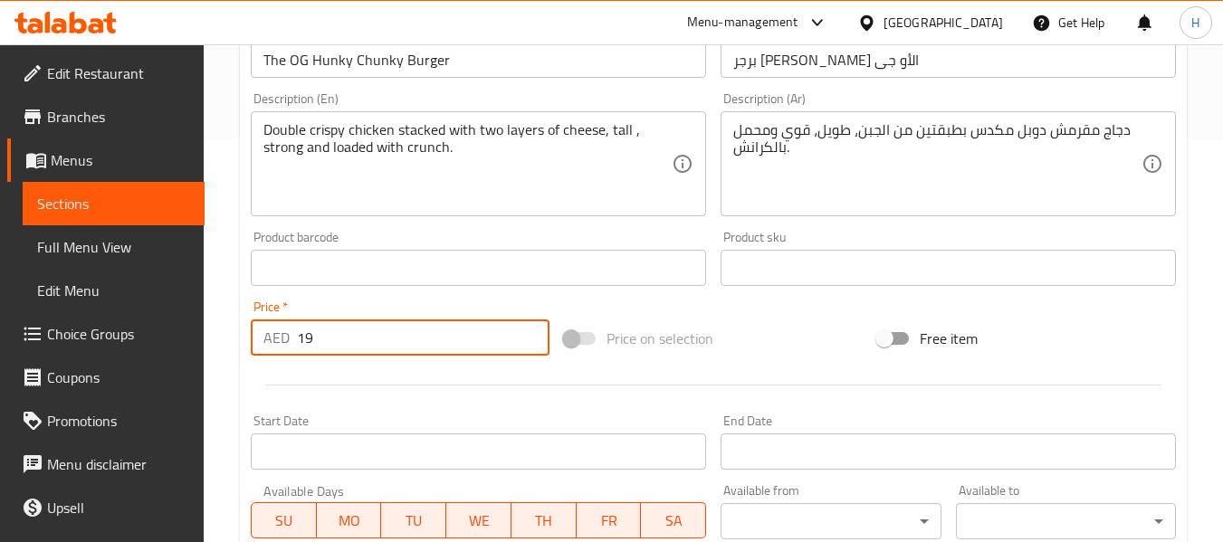
scroll to position [272, 0]
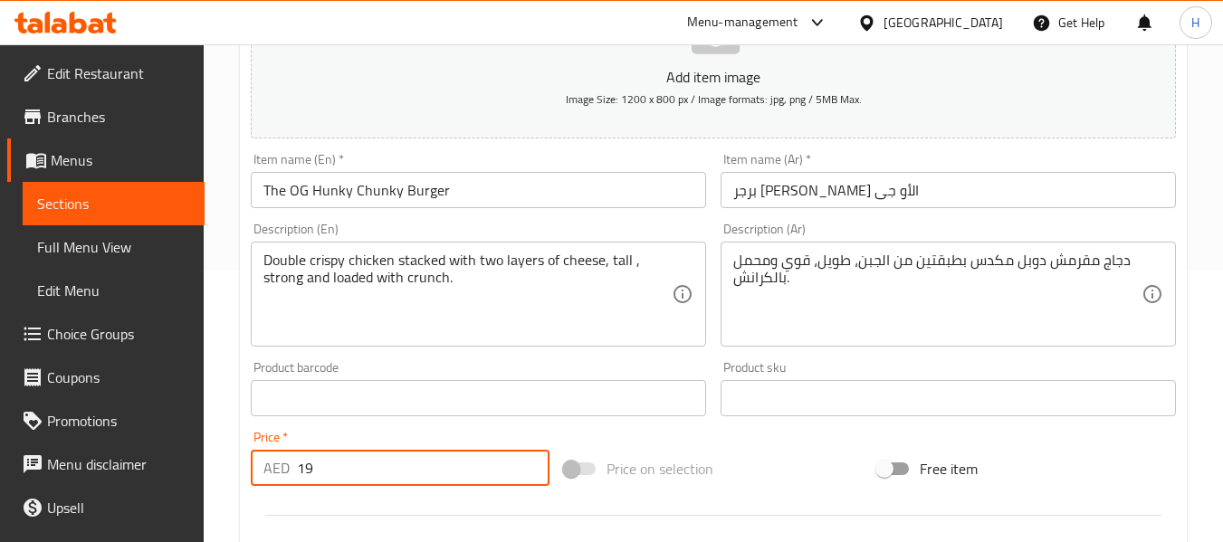
type input "19"
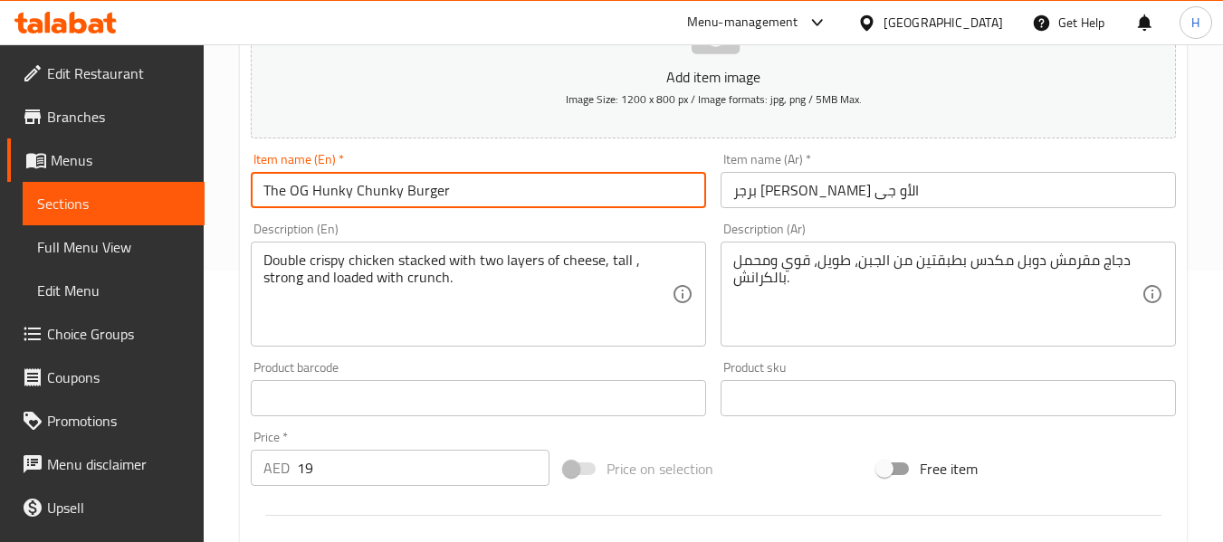
click at [458, 193] on input "The OG Hunky Chunky Burger" at bounding box center [478, 190] width 455 height 36
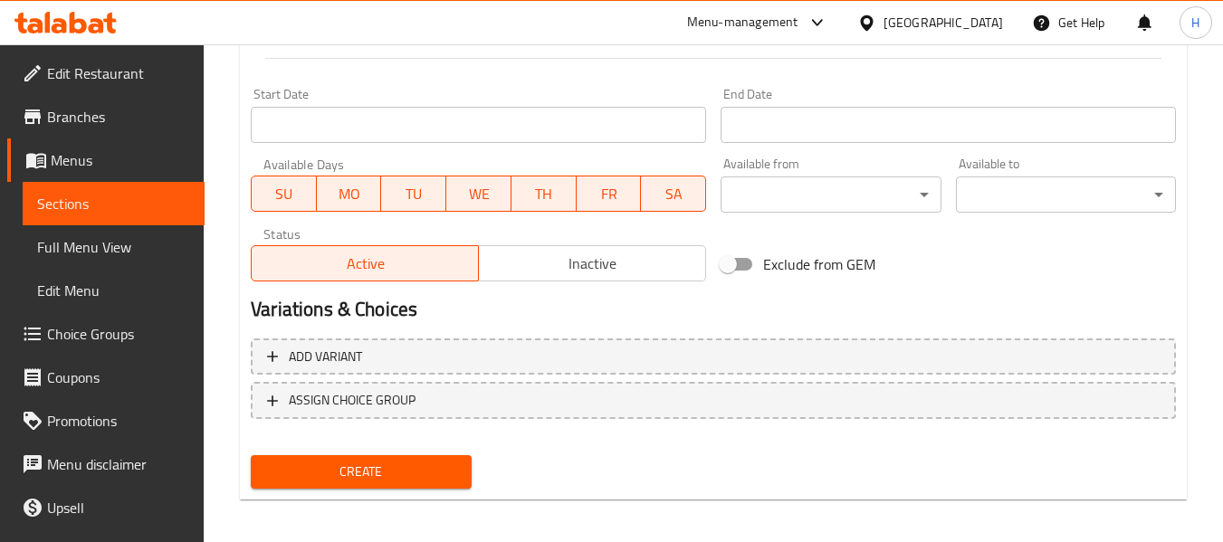
scroll to position [737, 0]
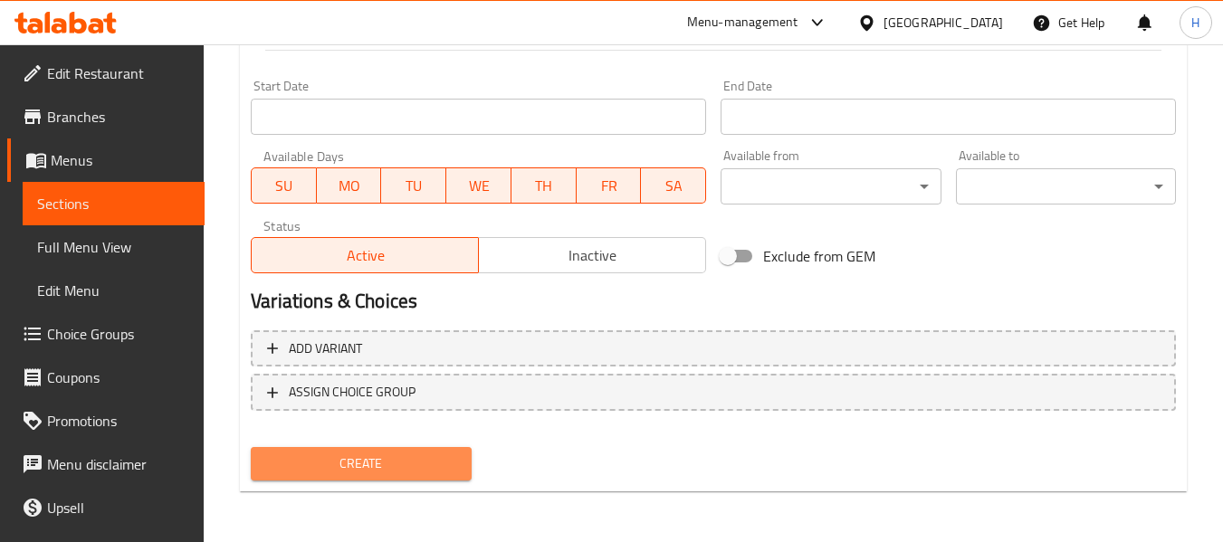
click at [428, 454] on span "Create" at bounding box center [360, 464] width 191 height 23
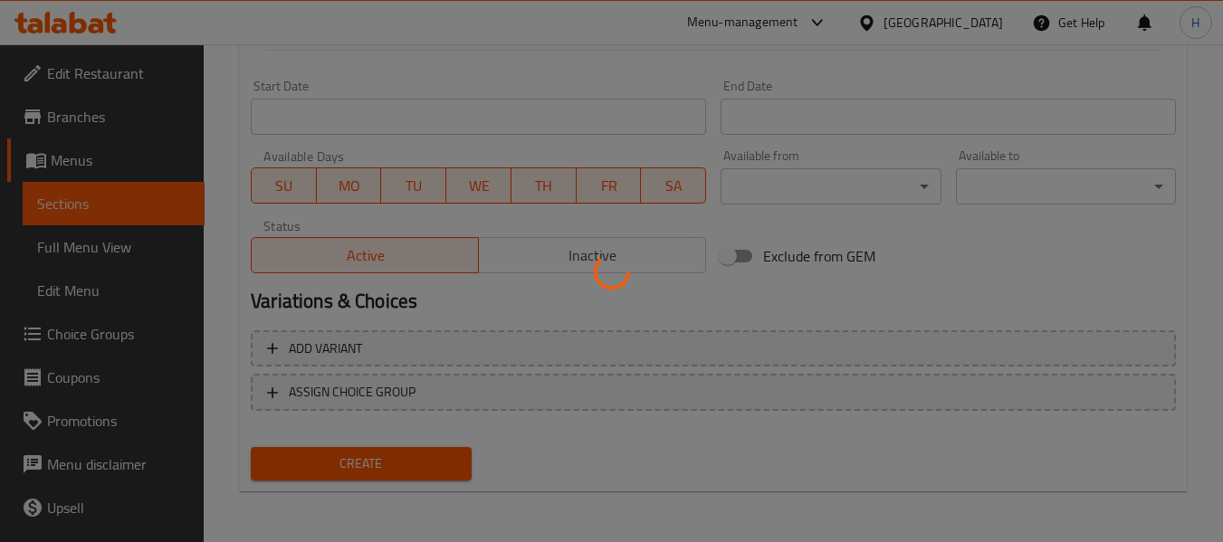
type input "0"
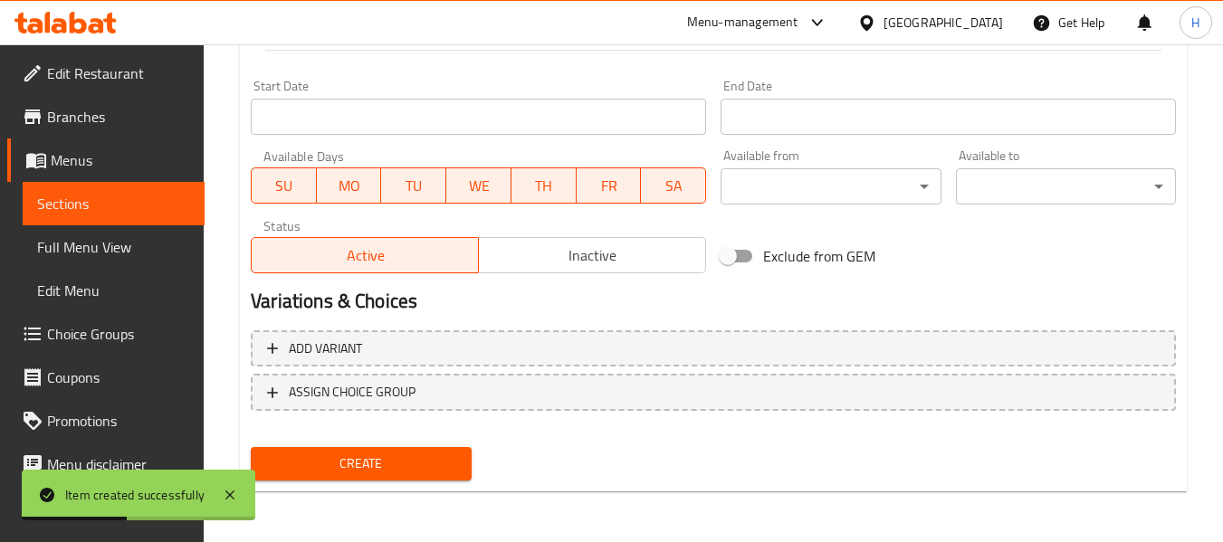
click at [52, 243] on span "Full Menu View" at bounding box center [113, 247] width 153 height 22
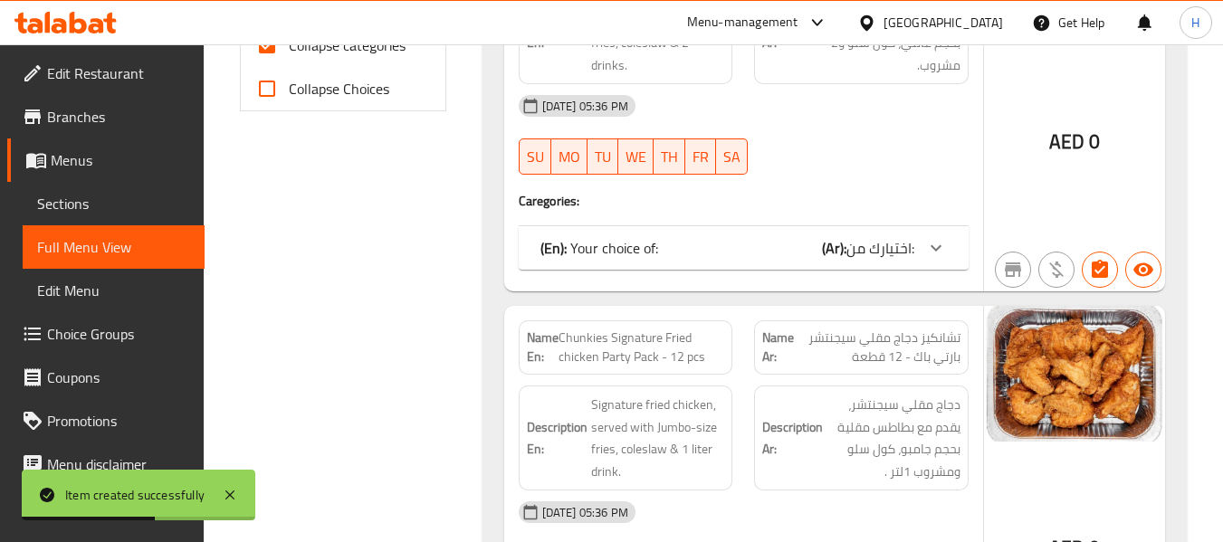
scroll to position [646, 0]
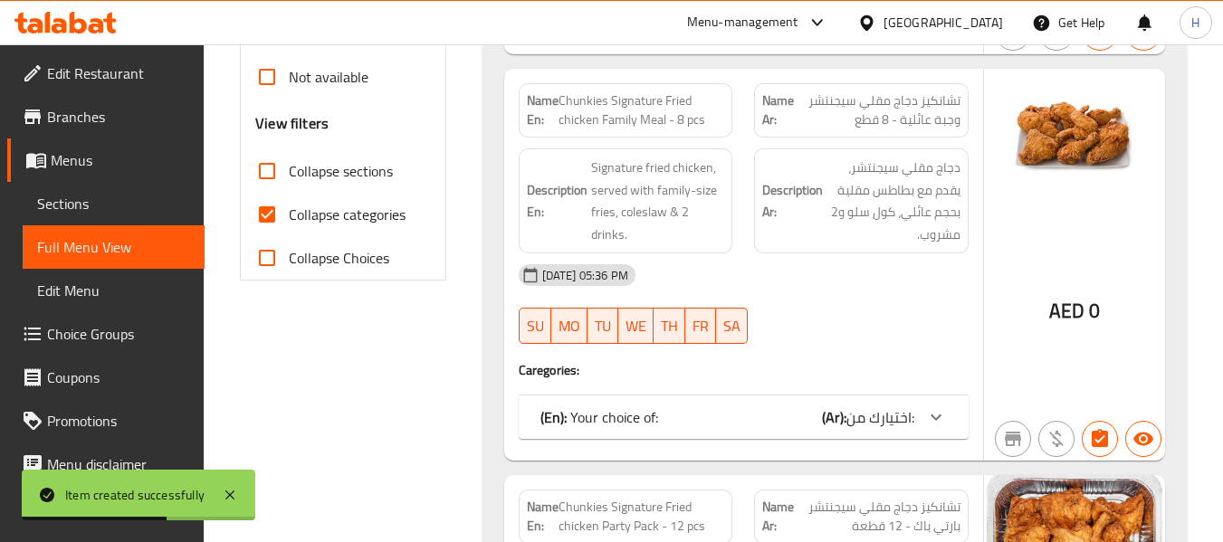
click at [367, 214] on span "Collapse categories" at bounding box center [347, 215] width 117 height 22
click at [289, 214] on input "Collapse categories" at bounding box center [266, 214] width 43 height 43
checkbox input "false"
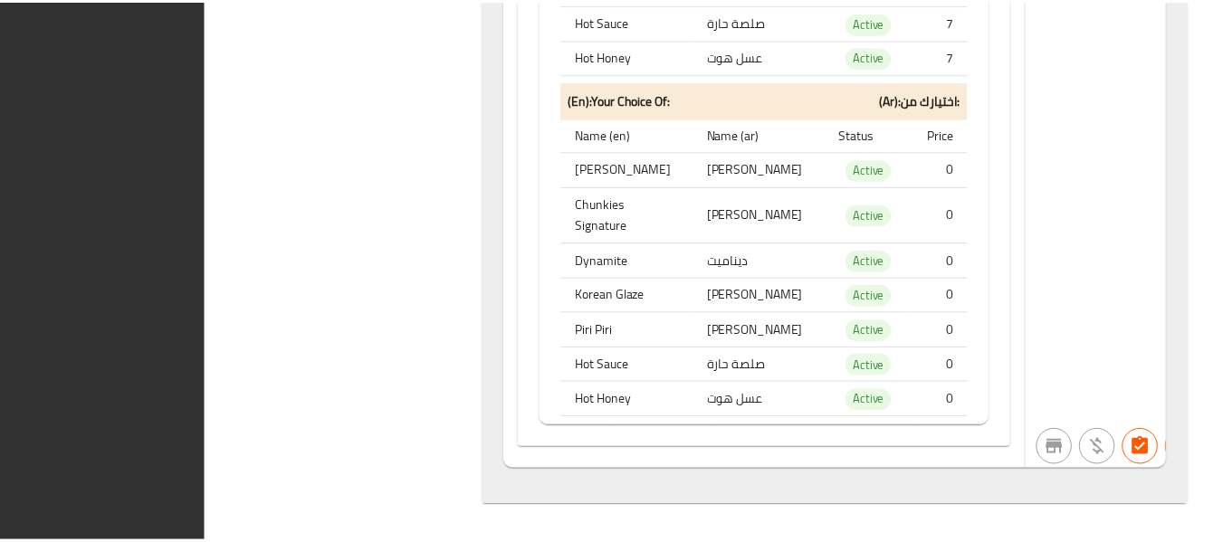
scroll to position [24329, 0]
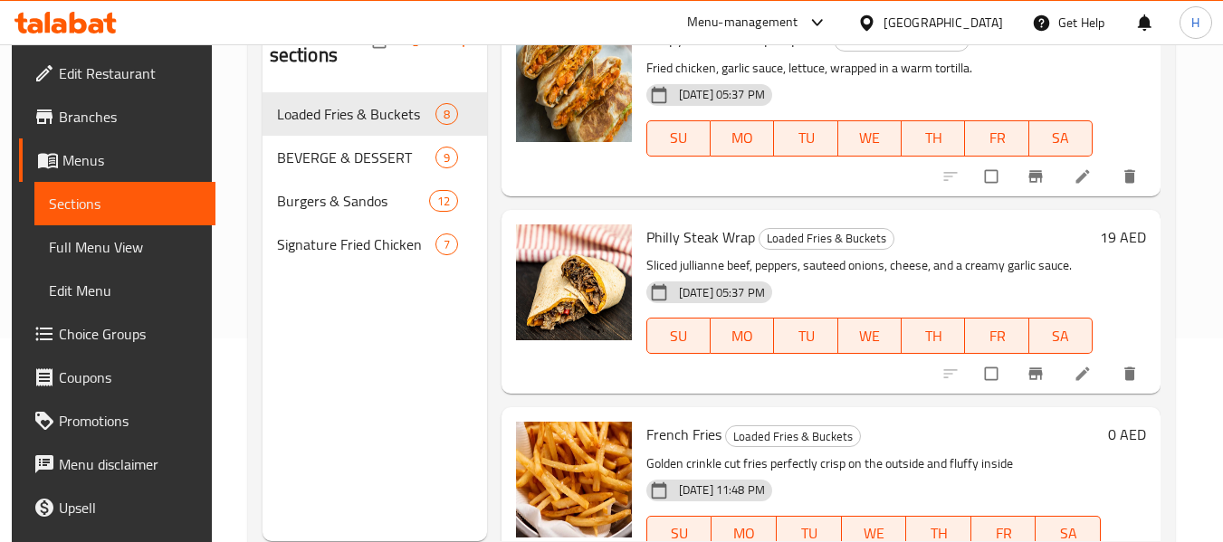
scroll to position [253, 0]
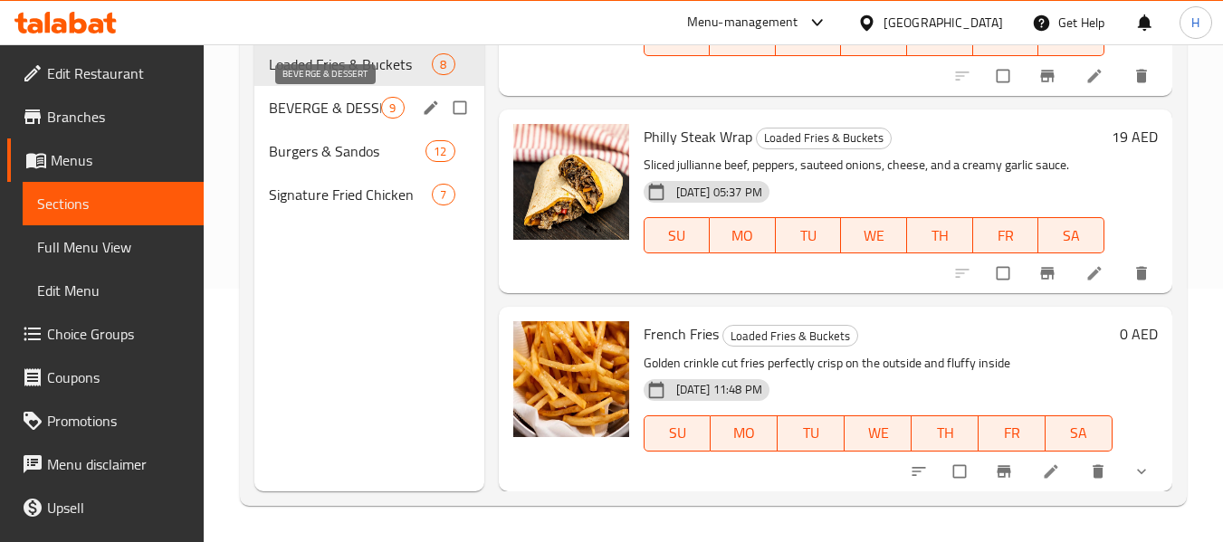
click at [328, 102] on span "BEVERGE & DESSERT" at bounding box center [325, 108] width 112 height 22
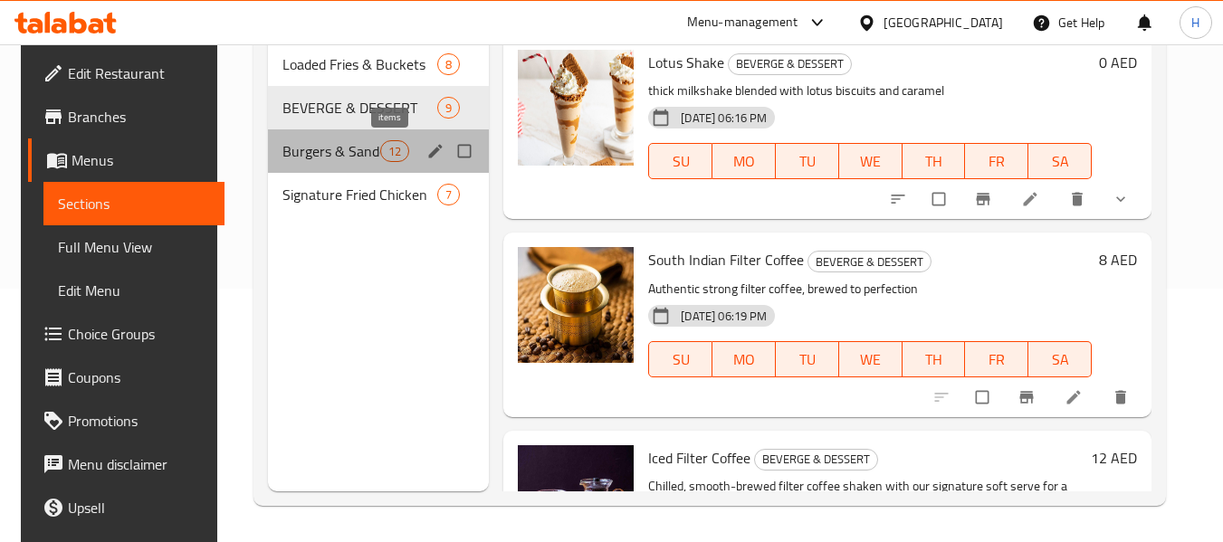
click at [381, 151] on span "12" at bounding box center [394, 151] width 27 height 17
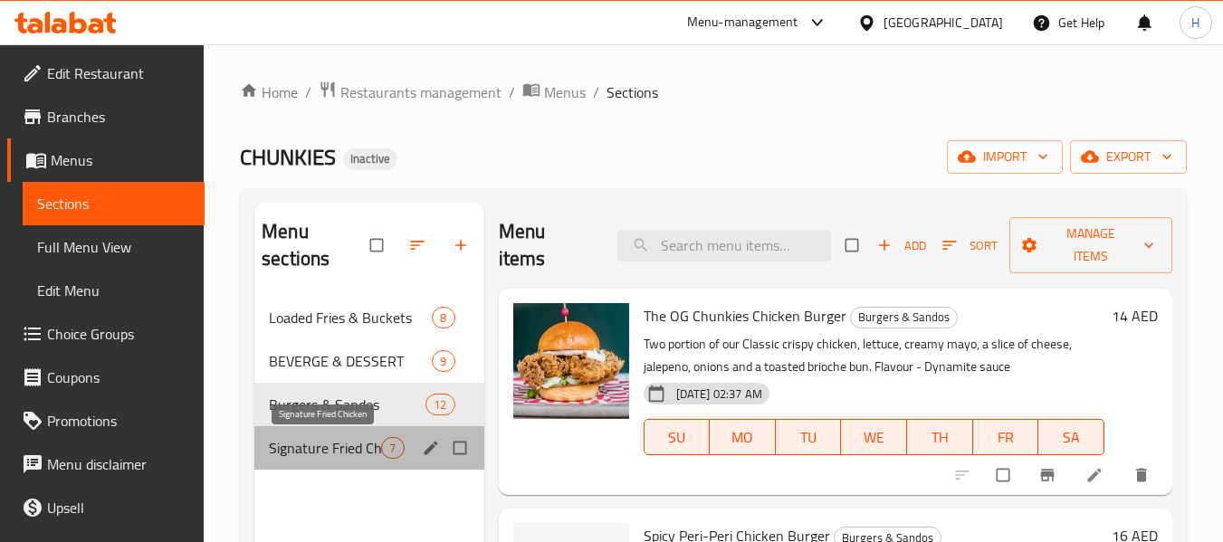
click at [346, 451] on span "Signature Fried Chicken" at bounding box center [325, 448] width 112 height 22
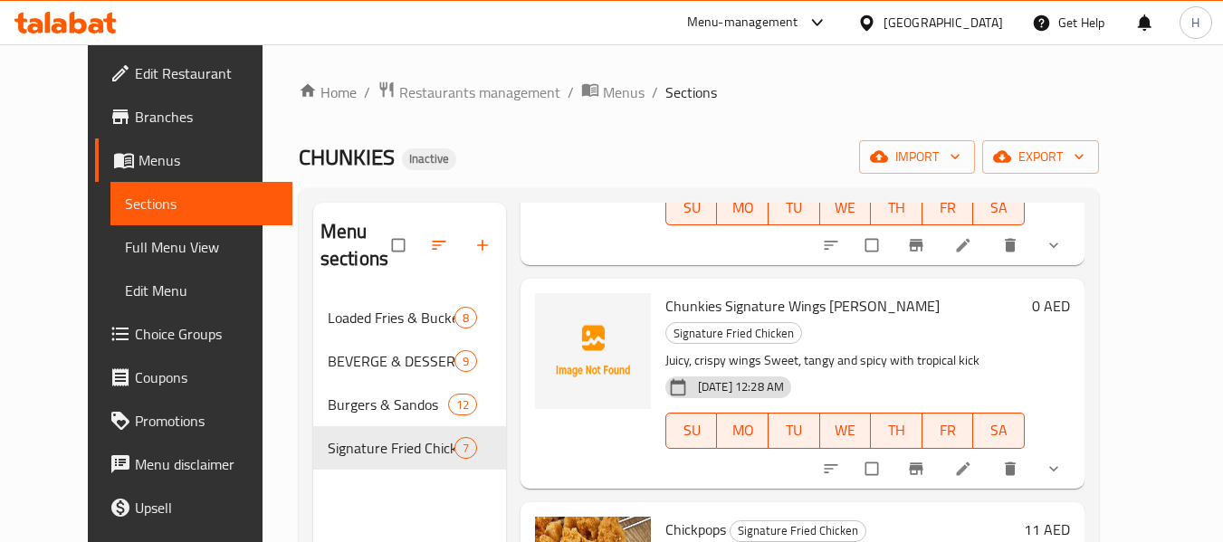
scroll to position [905, 0]
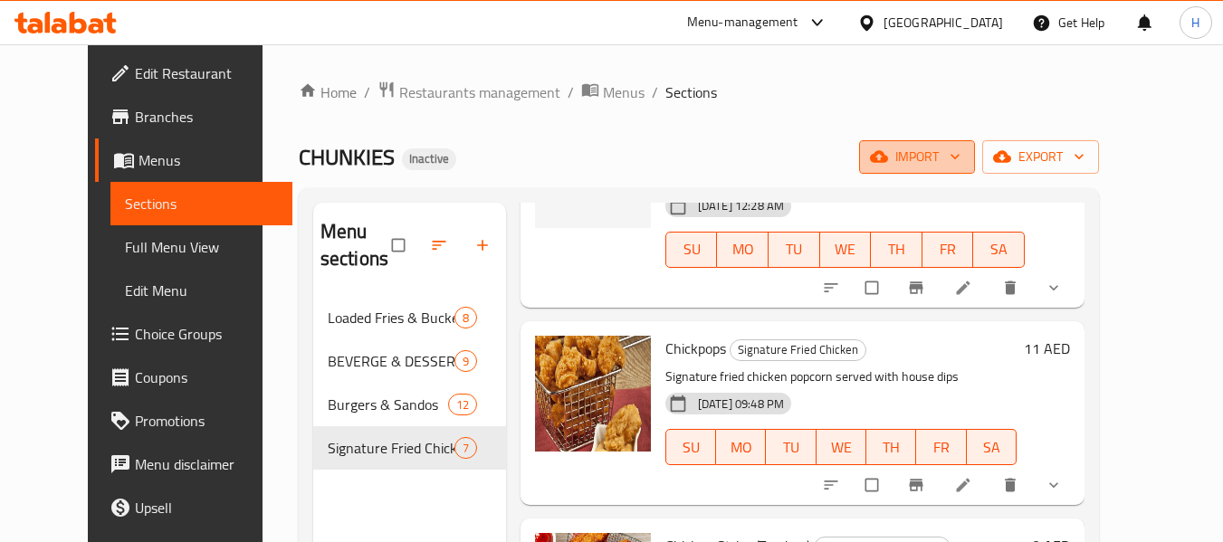
click at [960, 156] on span "import" at bounding box center [916, 157] width 87 height 23
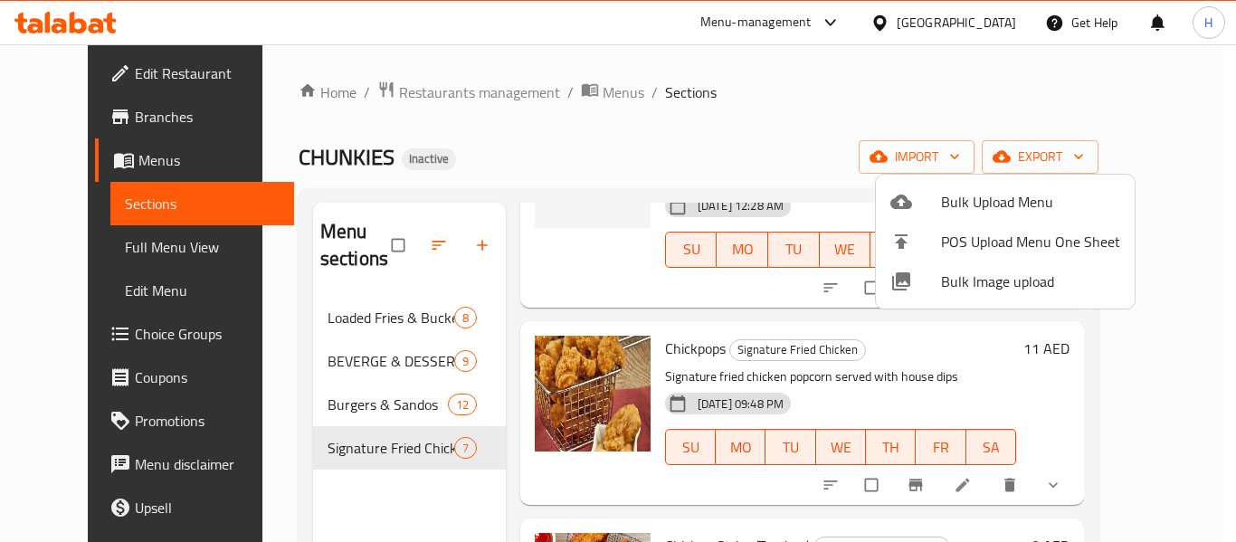
click at [987, 290] on span "Bulk Image upload" at bounding box center [1030, 282] width 179 height 22
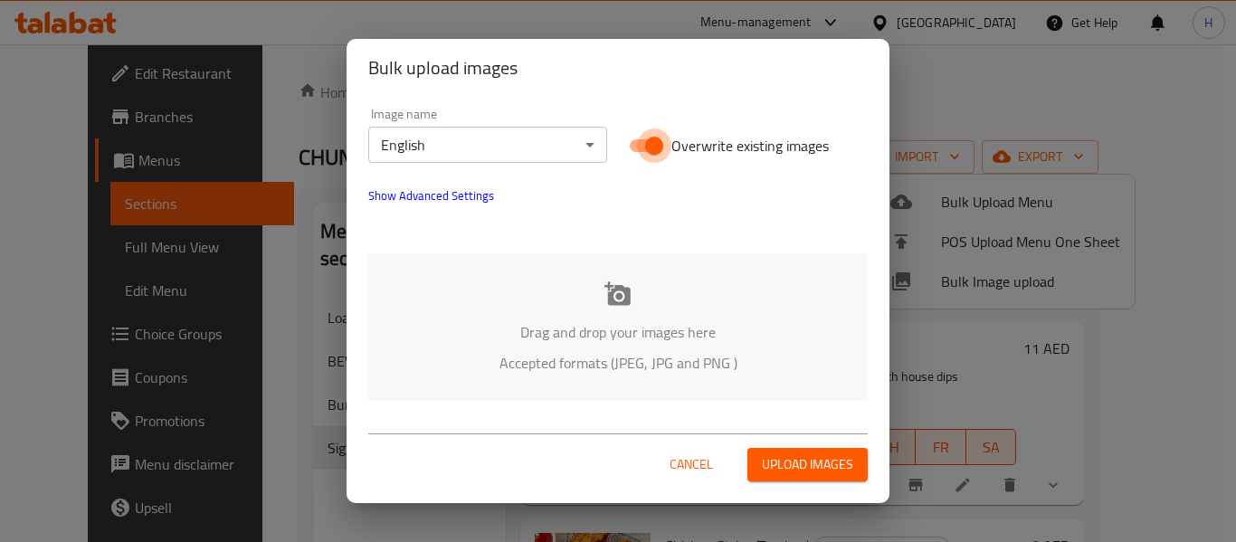
click at [645, 136] on input "Overwrite existing images" at bounding box center [654, 146] width 103 height 34
checkbox input "false"
click at [585, 305] on div "Drag and drop your images here Accepted formats (JPEG, JPG and PNG )" at bounding box center [618, 327] width 500 height 148
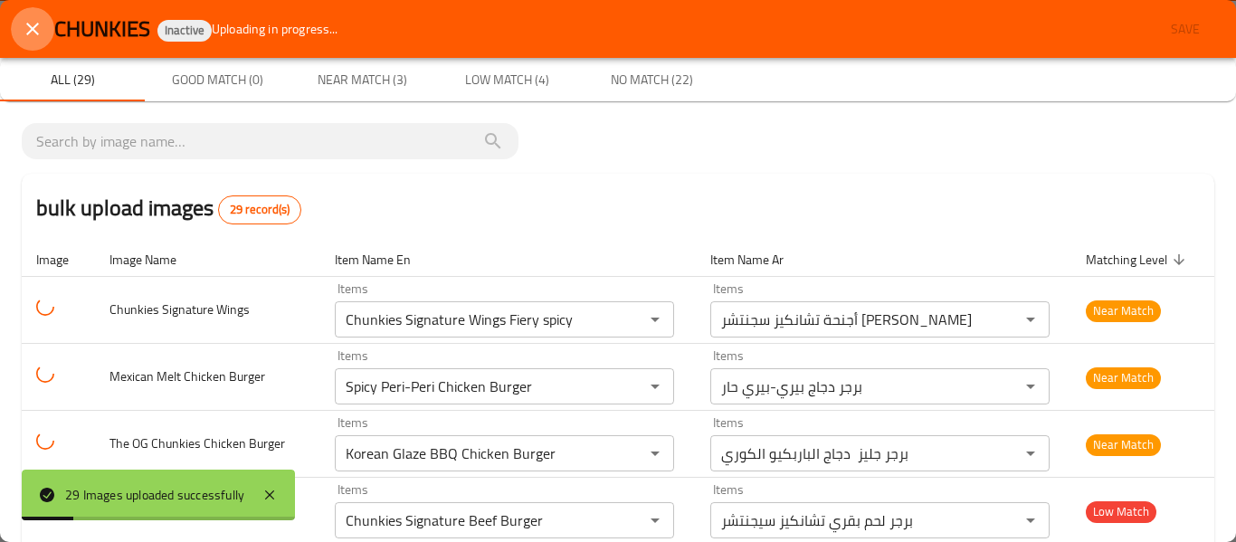
click at [41, 28] on icon "close" at bounding box center [33, 29] width 22 height 22
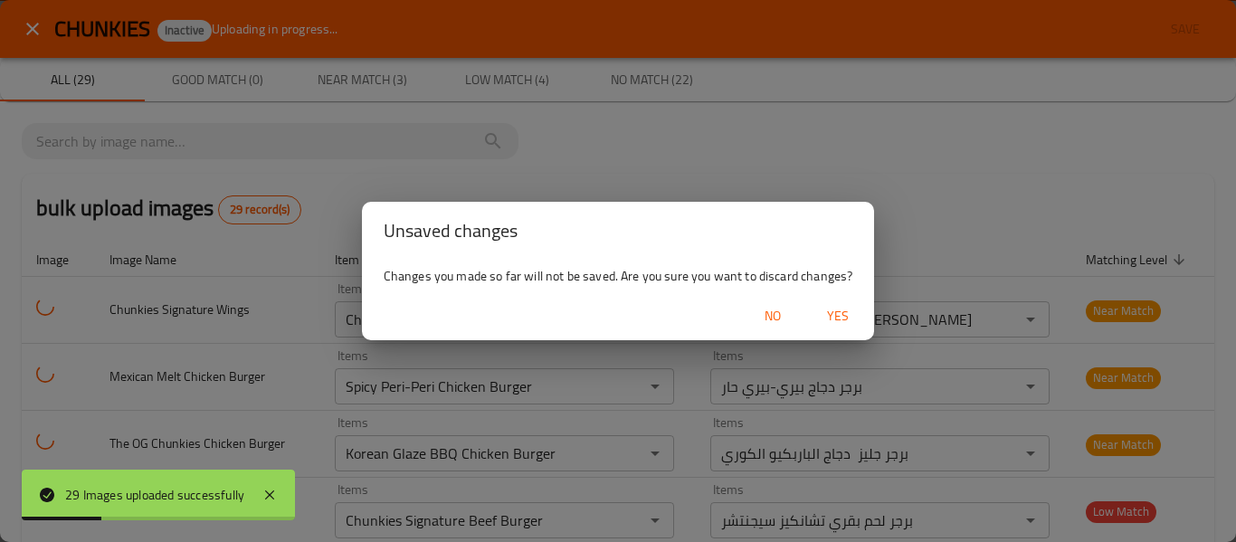
click at [854, 318] on span "Yes" at bounding box center [837, 316] width 43 height 23
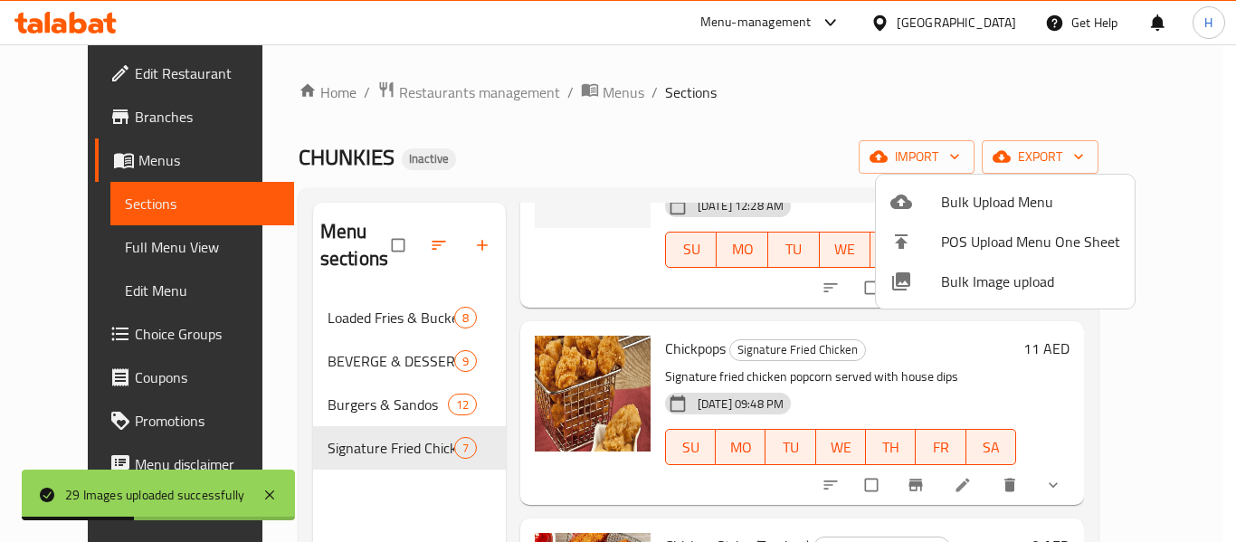
click at [449, 129] on div at bounding box center [618, 271] width 1236 height 542
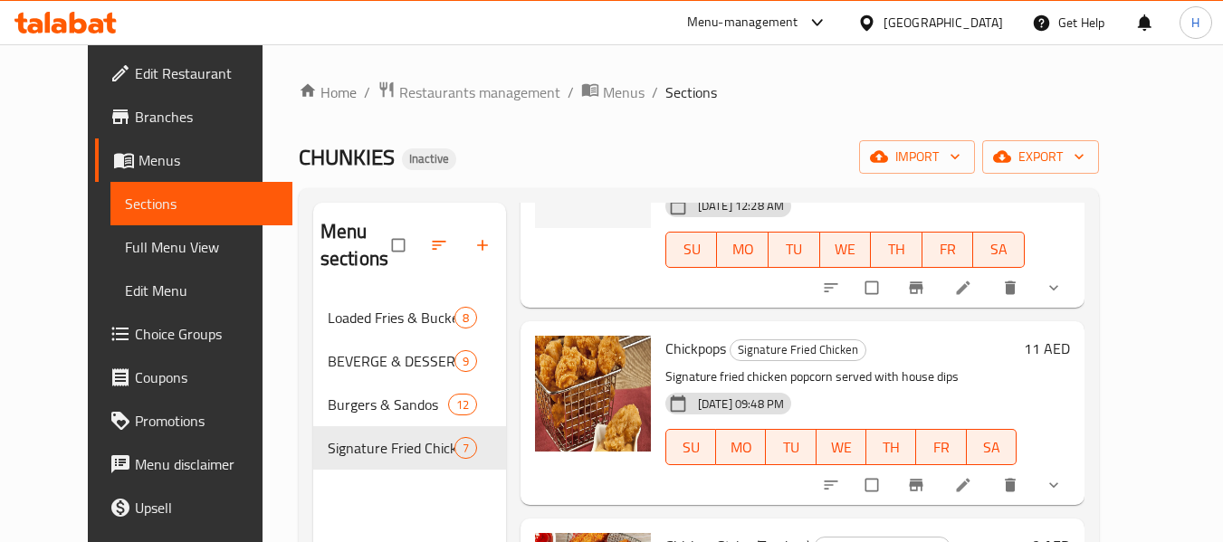
click at [125, 243] on span "Full Menu View" at bounding box center [201, 247] width 153 height 22
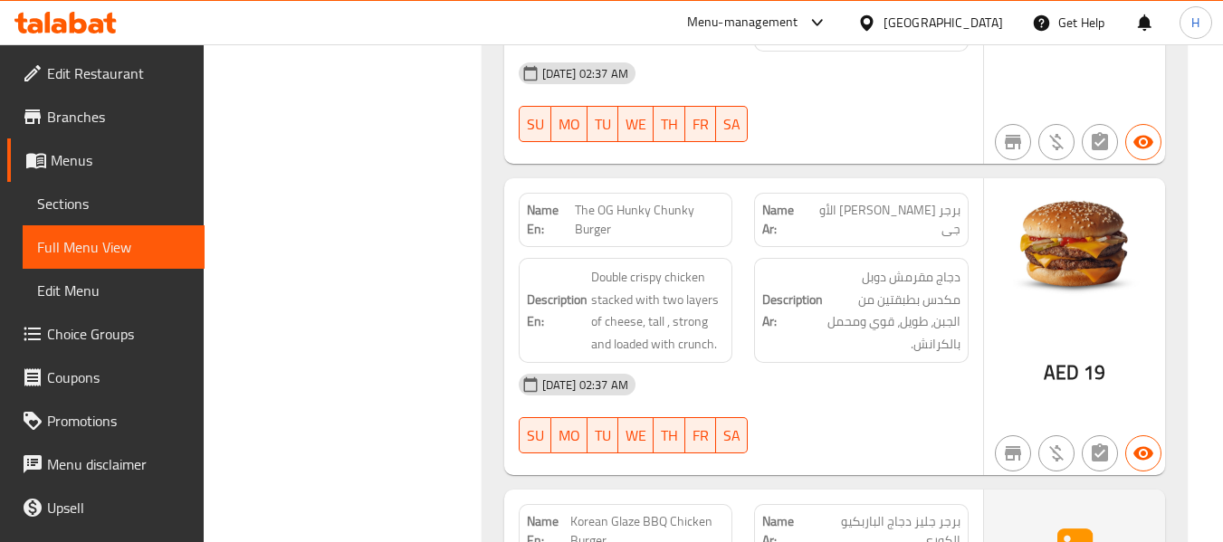
scroll to position [7693, 0]
click at [598, 206] on span "The OG Hunky Chunky Burger" at bounding box center [649, 221] width 149 height 38
copy span "The OG Hunky Chunky Burger"
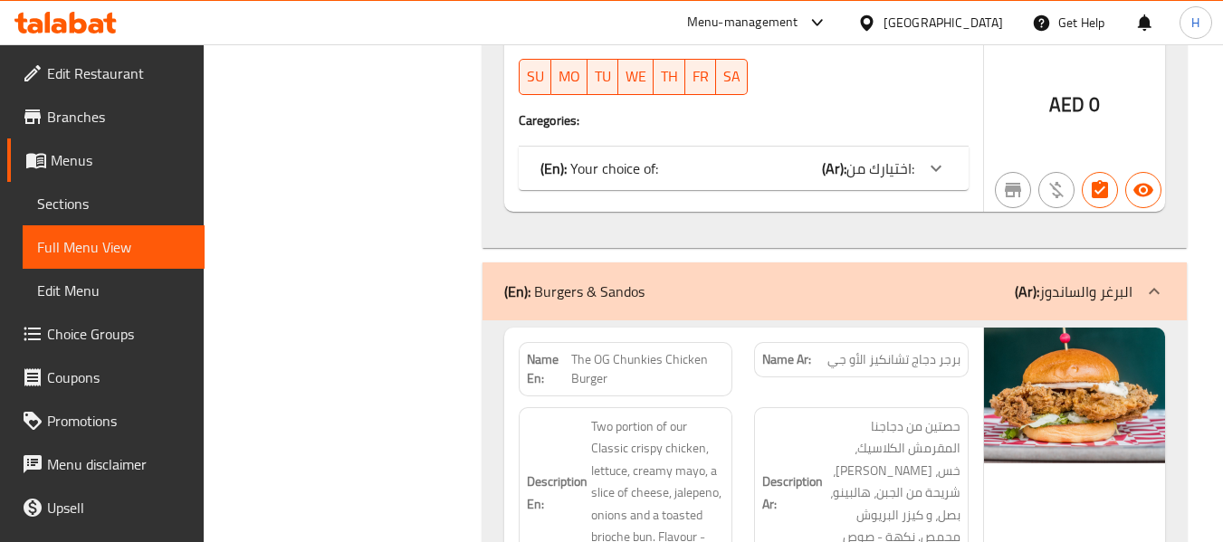
scroll to position [7644, 0]
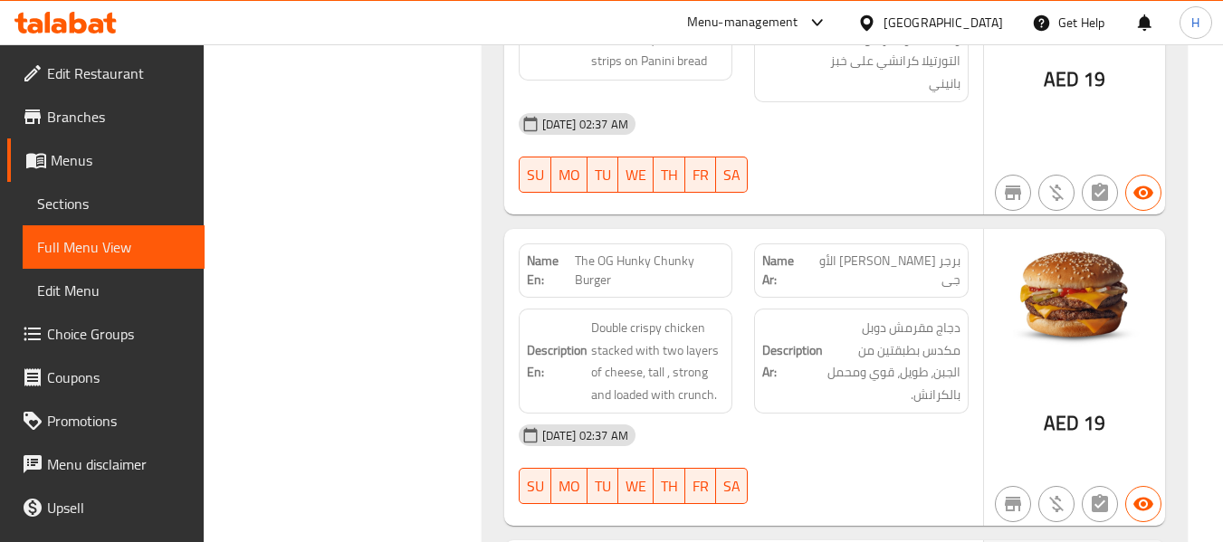
click at [895, 266] on span "برجر [PERSON_NAME] الأو جى" at bounding box center [884, 271] width 152 height 38
copy span "برجر [PERSON_NAME] الأو جى"
click at [888, 317] on span "دجاج مقرمش دوبل مكدس بطبقتين من الجبن، طويل، قوي ومحمل بالكرانش." at bounding box center [893, 361] width 134 height 89
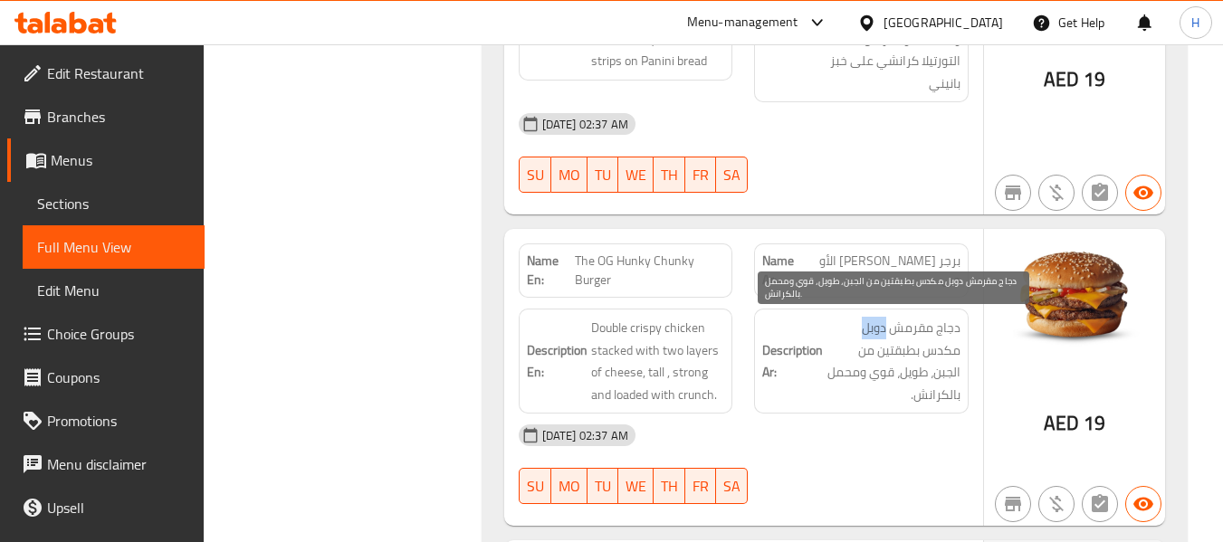
click at [888, 317] on span "دجاج مقرمش دوبل مكدس بطبقتين من الجبن، طويل، قوي ومحمل بالكرانش." at bounding box center [893, 361] width 134 height 89
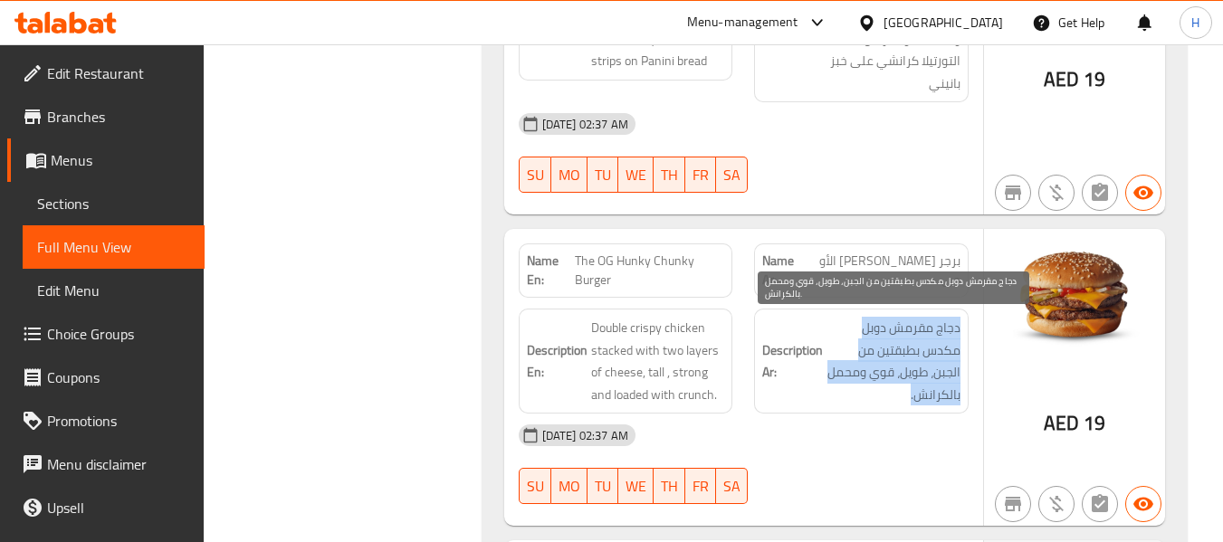
click at [888, 317] on span "دجاج مقرمش دوبل مكدس بطبقتين من الجبن، طويل، قوي ومحمل بالكرانش." at bounding box center [893, 361] width 134 height 89
copy div "دجاج مقرمش دوبل مكدس بطبقتين من الجبن، طويل، قوي ومحمل بالكرانش."
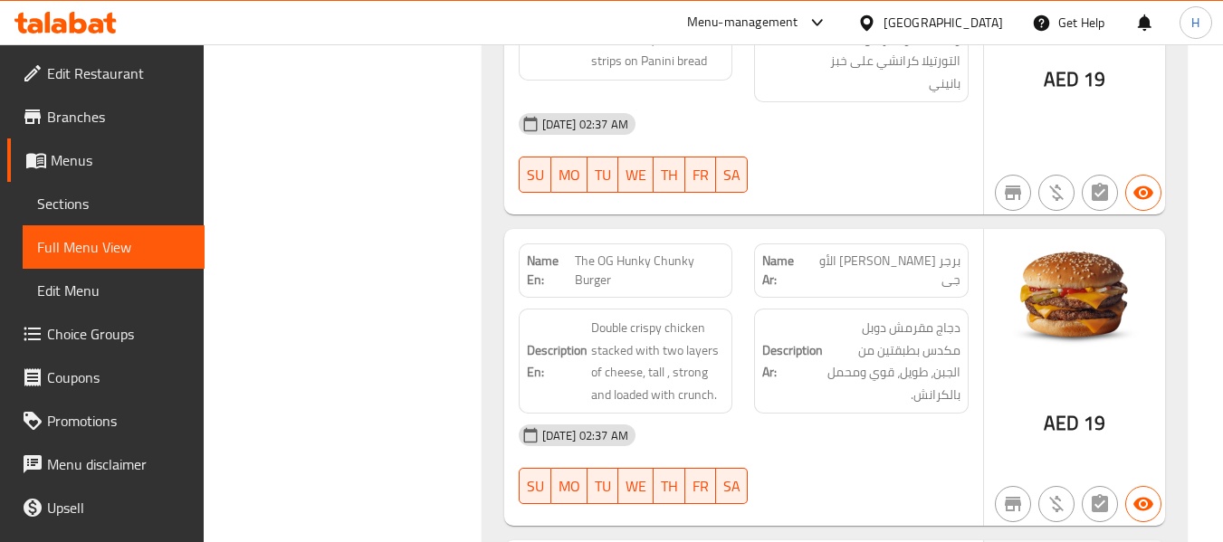
click at [664, 346] on span "Double crispy chicken stacked with two layers of cheese, tall , strong and load…" at bounding box center [658, 361] width 134 height 89
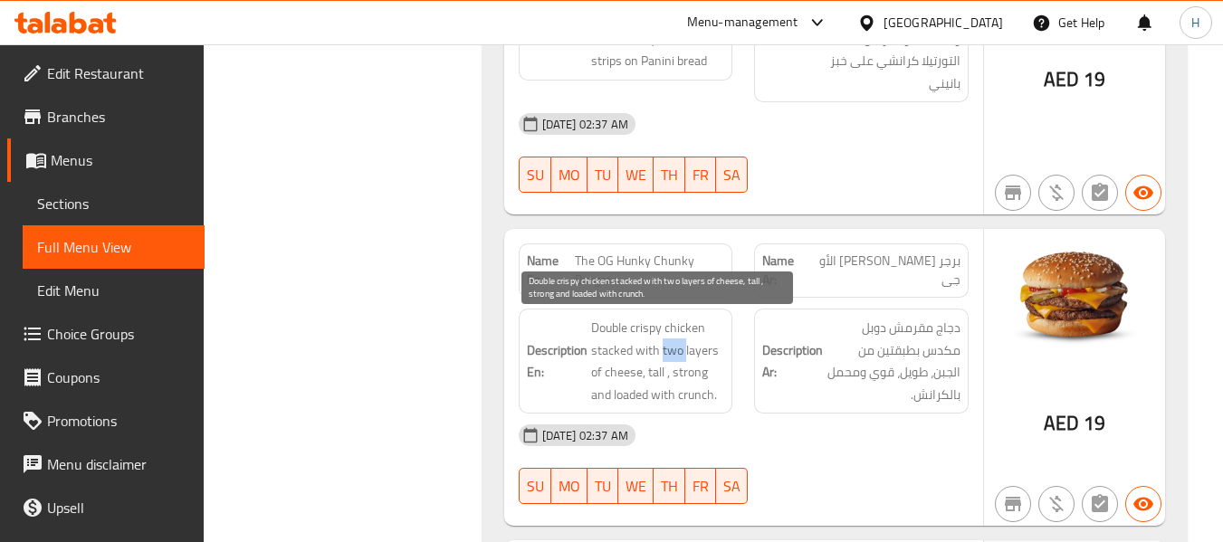
click at [664, 346] on span "Double crispy chicken stacked with two layers of cheese, tall , strong and load…" at bounding box center [658, 361] width 134 height 89
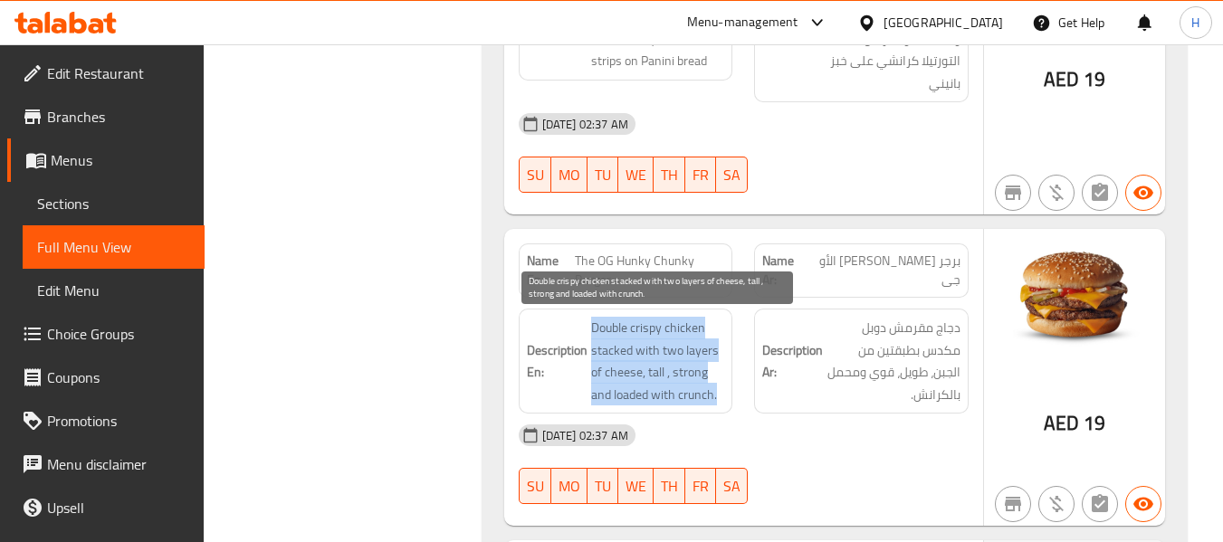
click at [664, 346] on span "Double crispy chicken stacked with two layers of cheese, tall , strong and load…" at bounding box center [658, 361] width 134 height 89
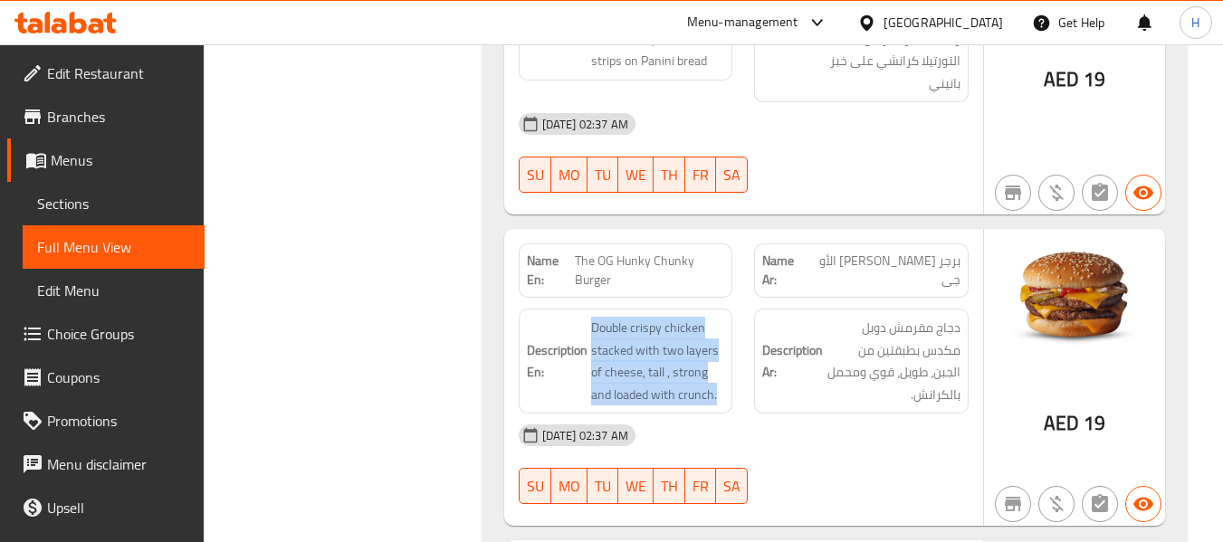
copy span "Double crispy chicken stacked with two layers of cheese, tall , strong and load…"
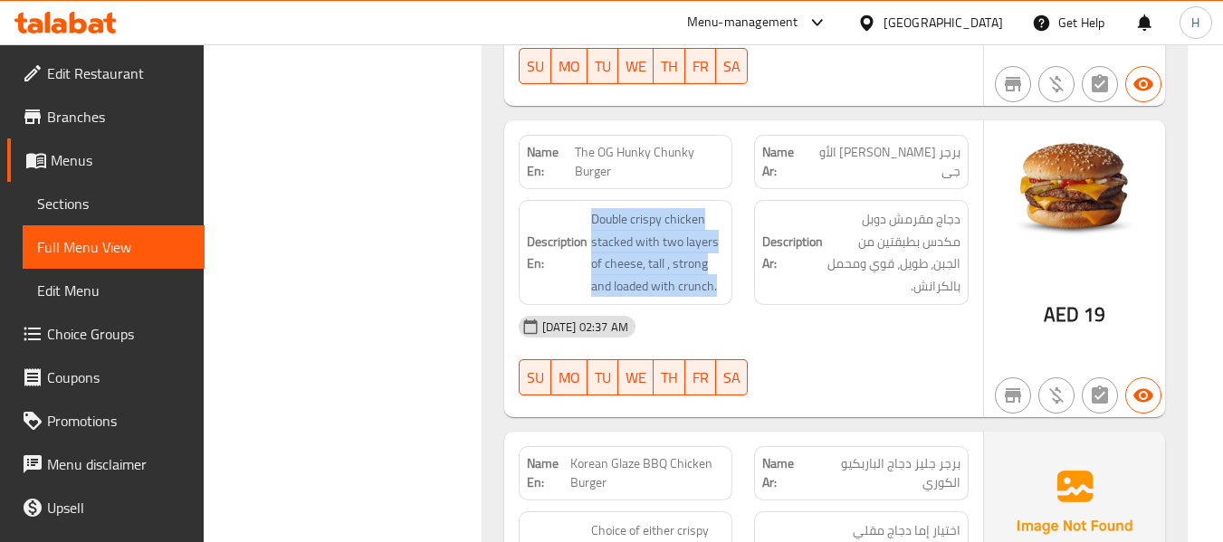
scroll to position [8006, 0]
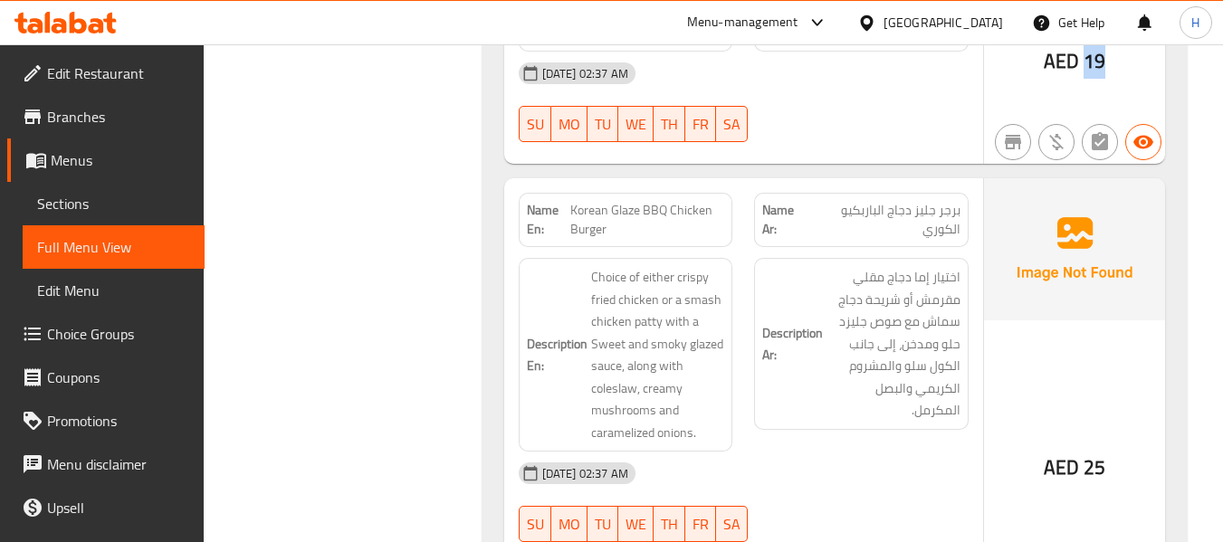
drag, startPoint x: 1110, startPoint y: 67, endPoint x: 1077, endPoint y: 66, distance: 32.6
click at [1077, 66] on div "AED 19" at bounding box center [1074, 15] width 181 height 297
copy span "19"
